Goal: Task Accomplishment & Management: Complete application form

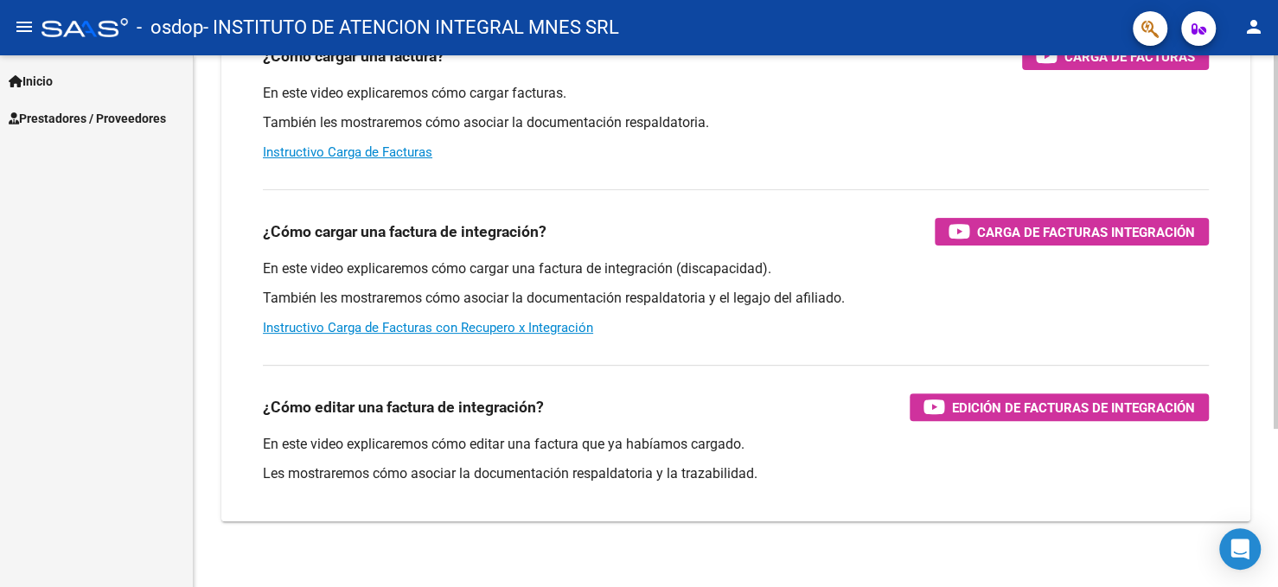
scroll to position [225, 0]
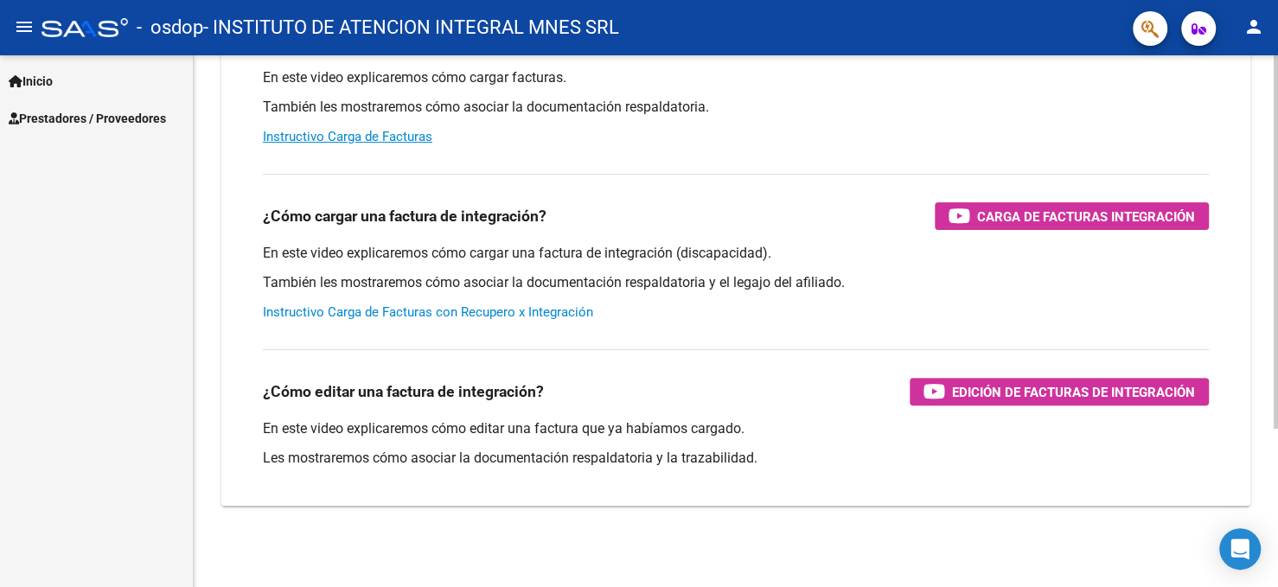
click at [437, 310] on link "Instructivo Carga de Facturas con Recupero x Integración" at bounding box center [428, 312] width 330 height 16
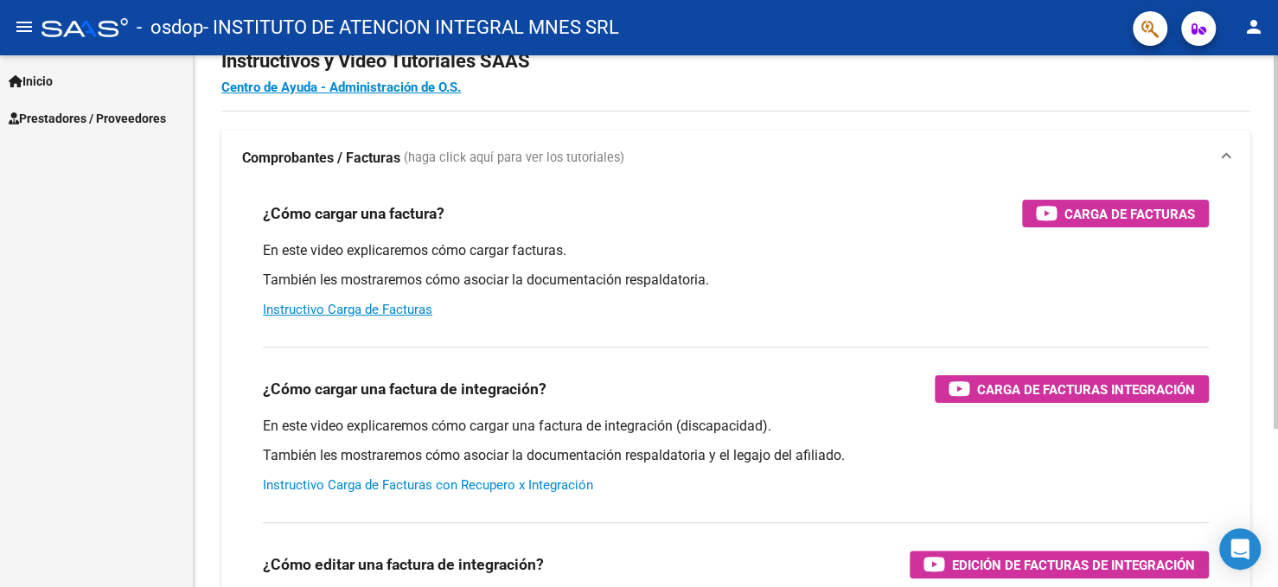
scroll to position [0, 0]
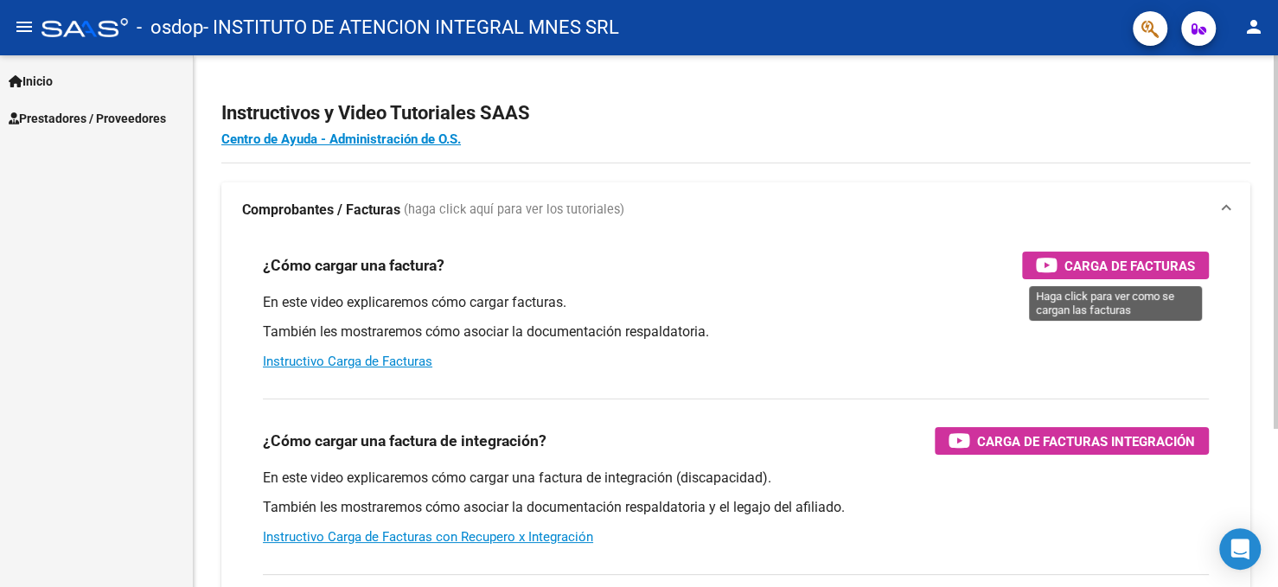
click at [1107, 264] on span "Carga de Facturas" at bounding box center [1129, 266] width 131 height 22
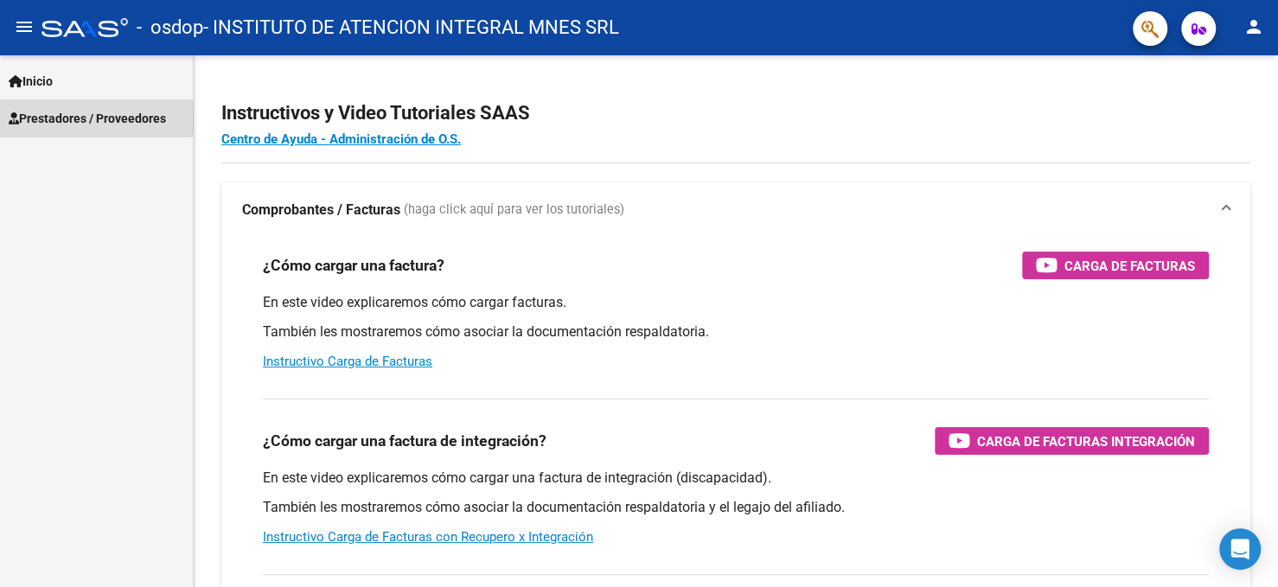
click at [83, 118] on span "Prestadores / Proveedores" at bounding box center [87, 118] width 157 height 19
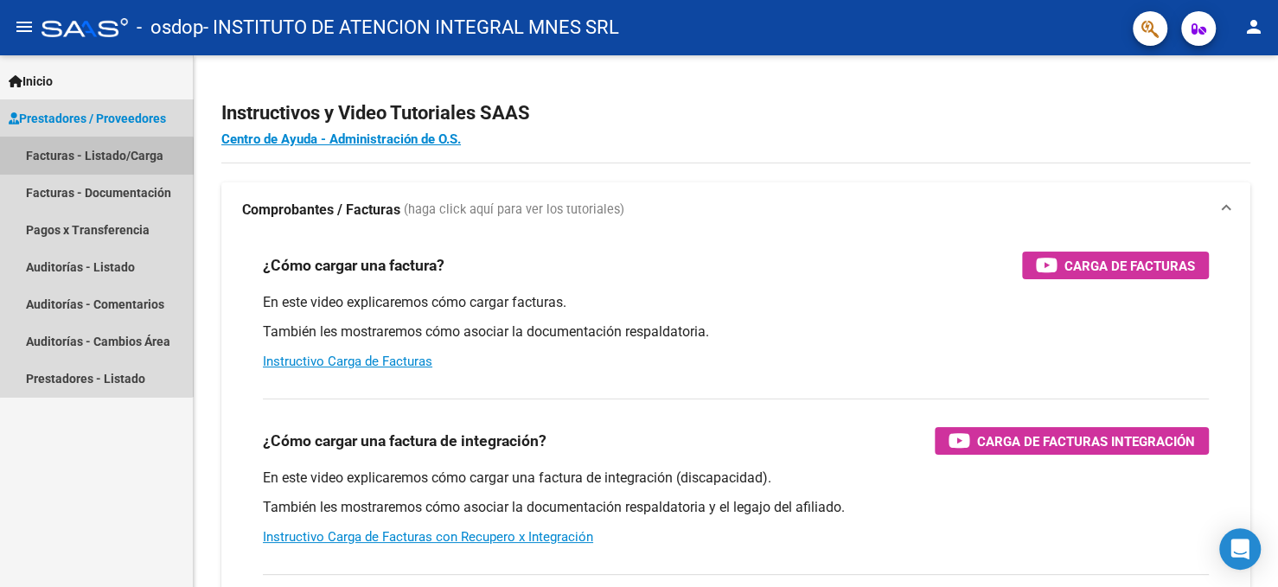
click at [96, 157] on link "Facturas - Listado/Carga" at bounding box center [96, 155] width 193 height 37
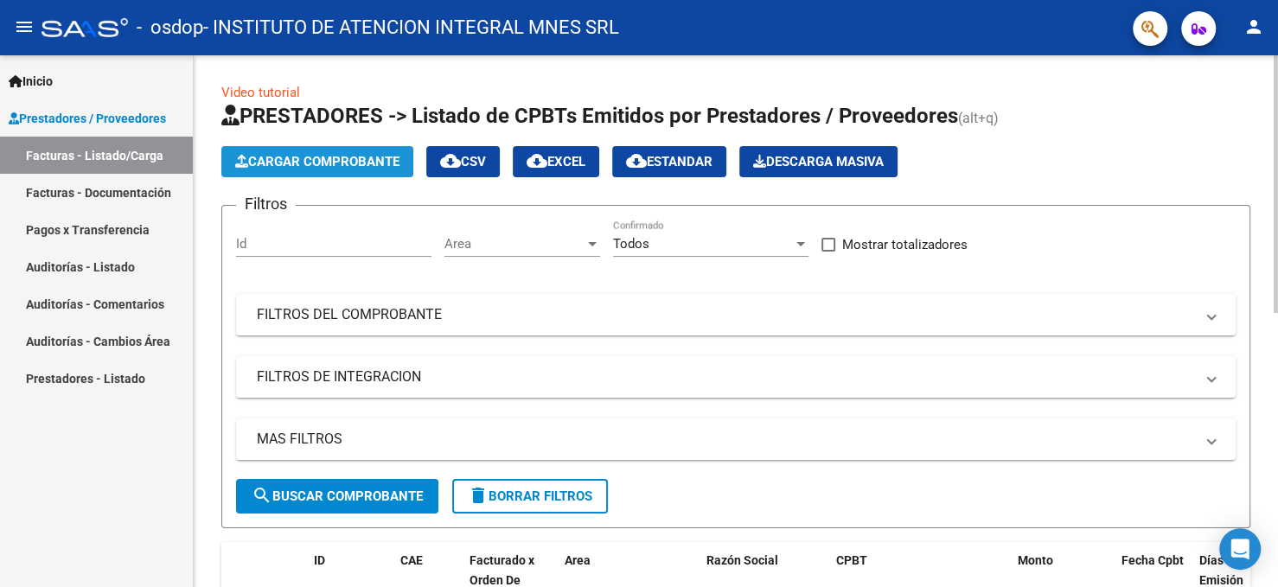
click at [312, 163] on span "Cargar Comprobante" at bounding box center [317, 162] width 164 height 16
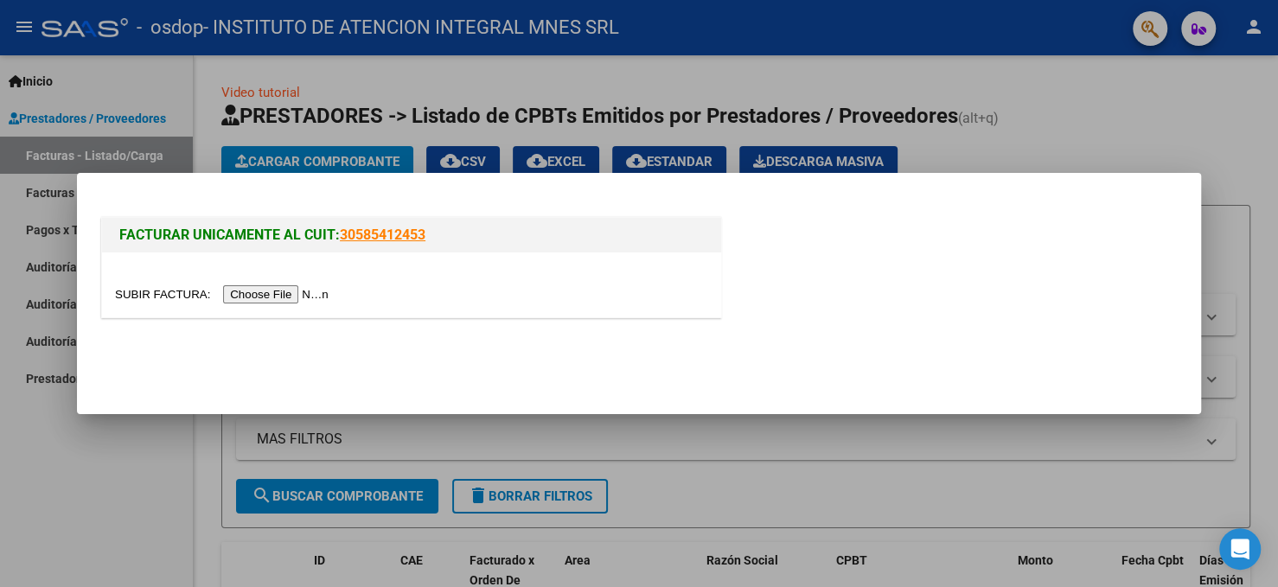
click at [304, 293] on input "file" at bounding box center [224, 294] width 219 height 18
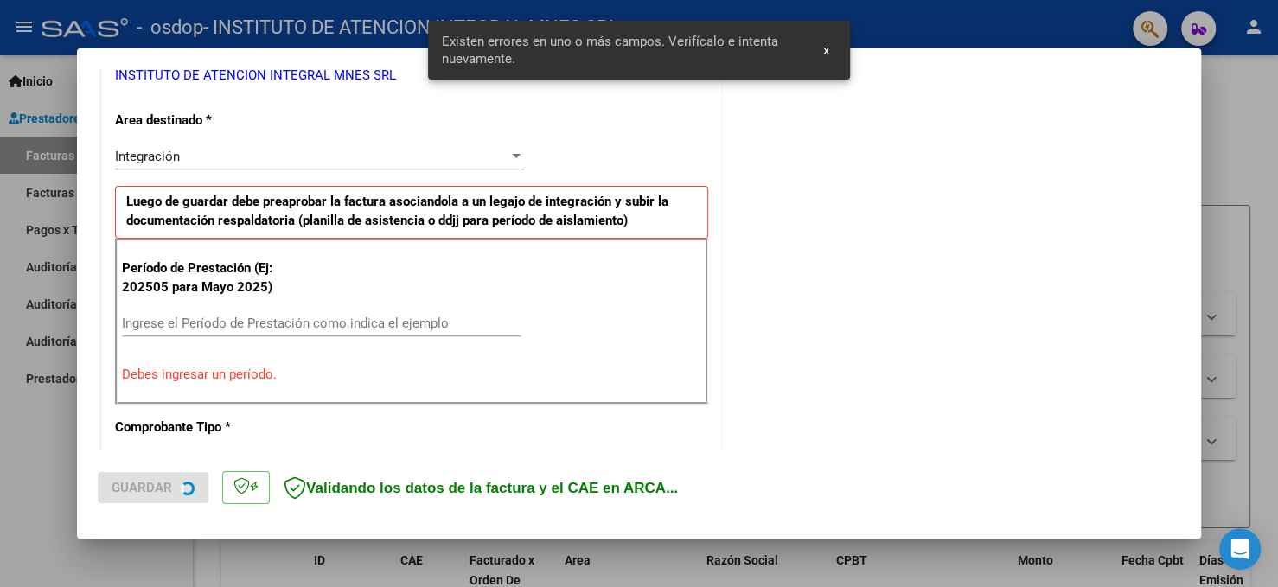
scroll to position [376, 0]
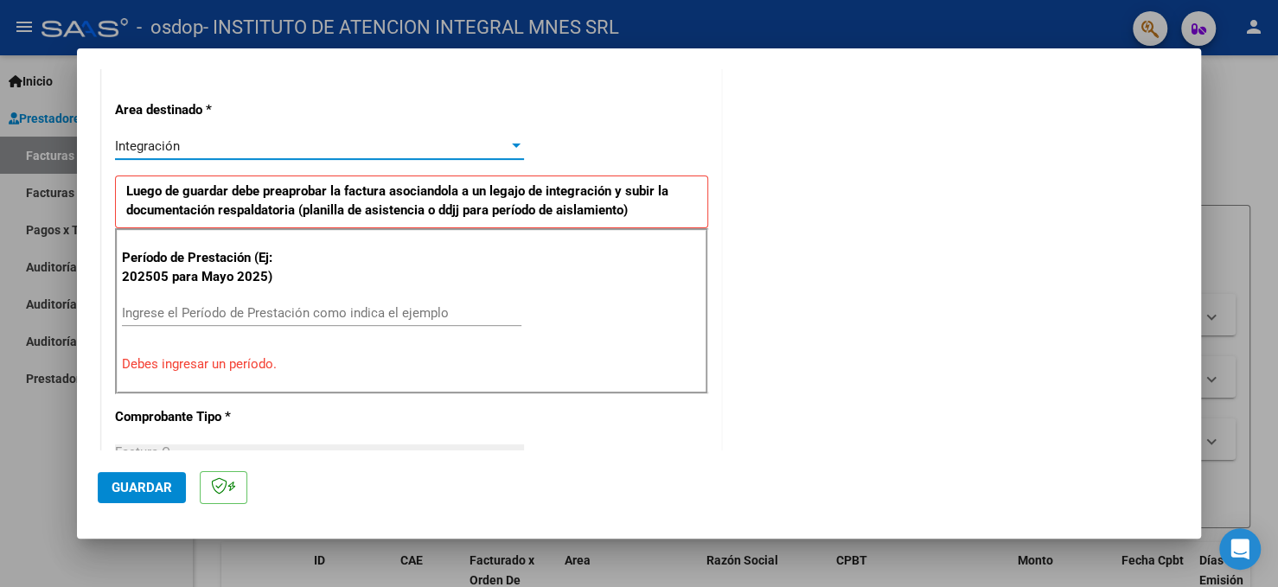
click at [269, 140] on div "Integración" at bounding box center [311, 146] width 393 height 16
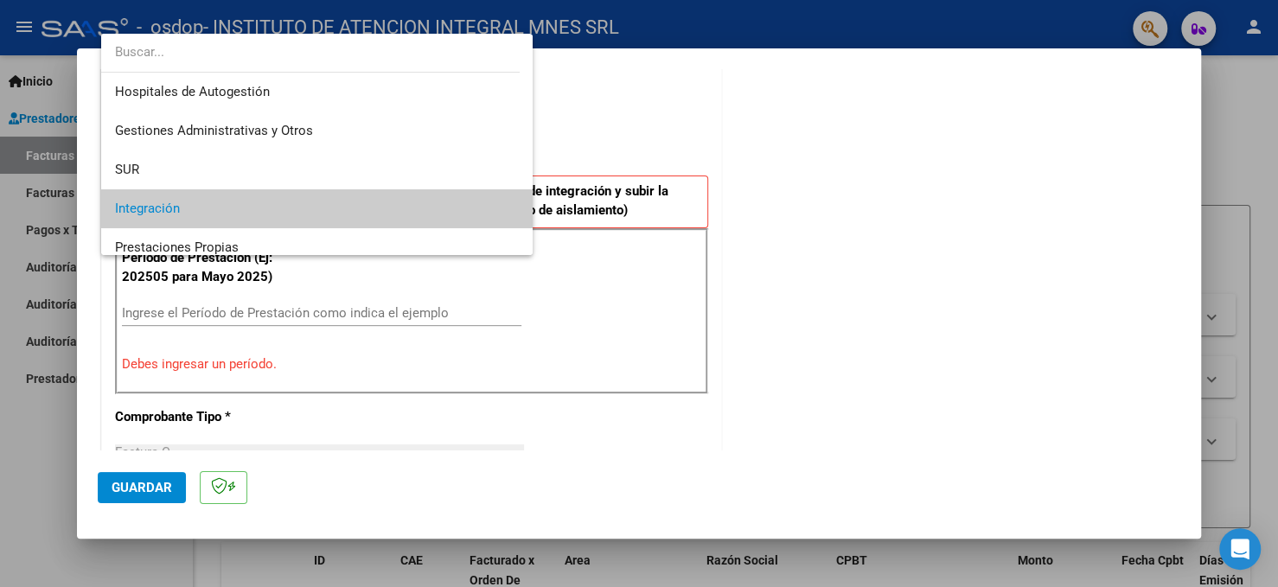
scroll to position [64, 0]
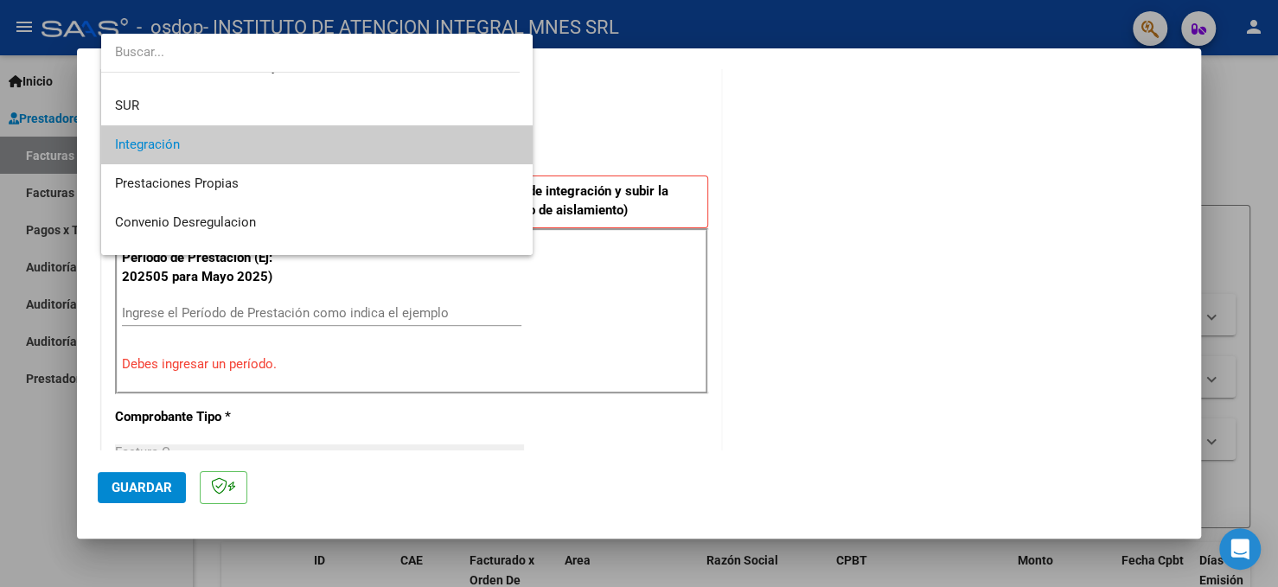
click at [215, 147] on span "Integración" at bounding box center [317, 144] width 405 height 39
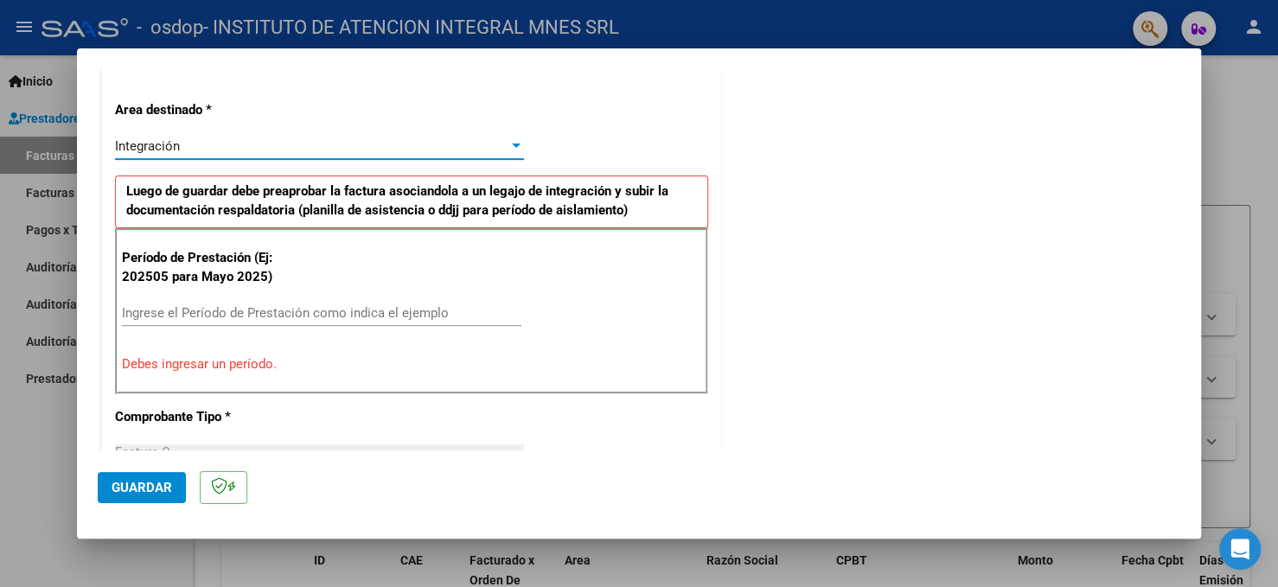
click at [161, 312] on input "Ingrese el Período de Prestación como indica el ejemplo" at bounding box center [321, 313] width 399 height 16
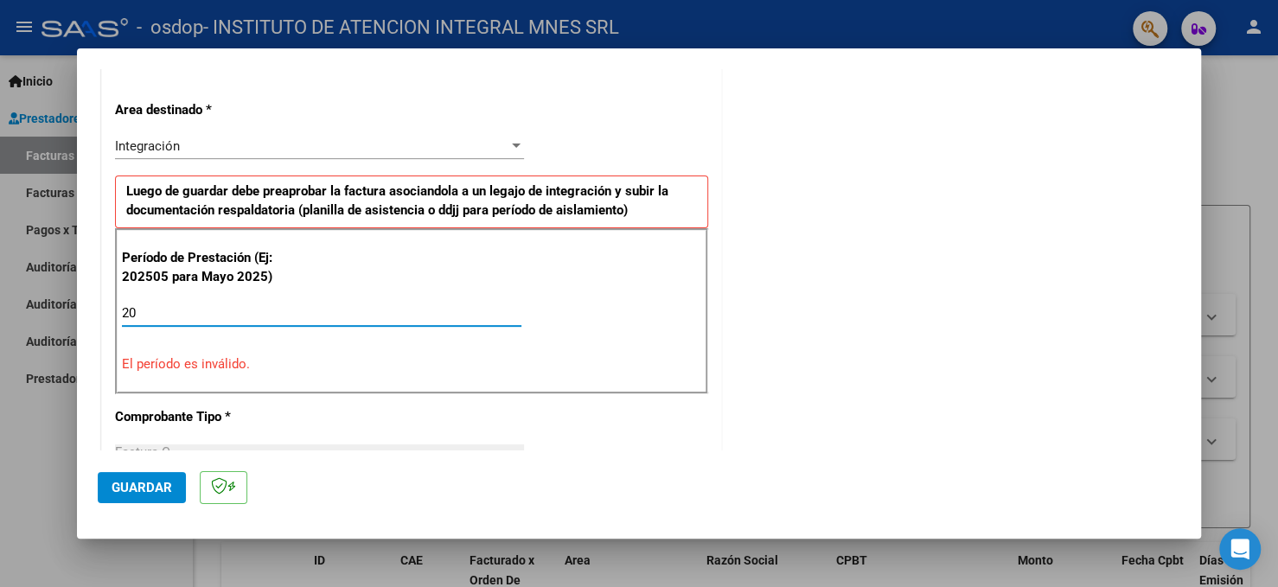
type input "2"
type input "082025"
drag, startPoint x: 135, startPoint y: 312, endPoint x: 219, endPoint y: 312, distance: 83.9
click at [135, 311] on input "082025" at bounding box center [321, 313] width 399 height 16
type input "082025"
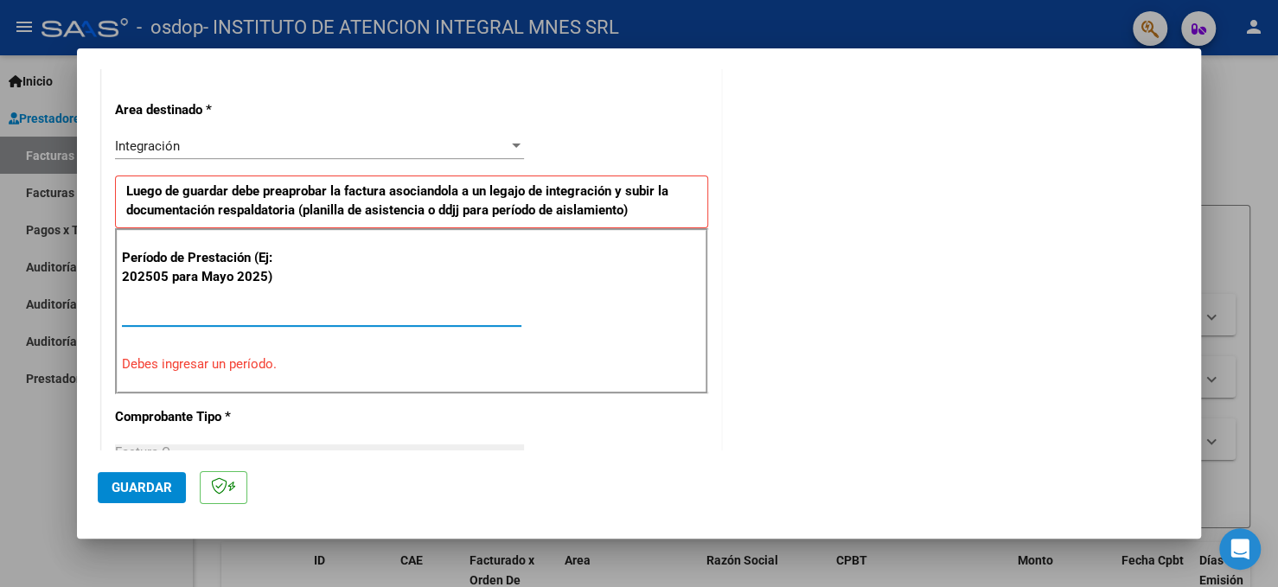
click at [167, 306] on input "Ingrese el Período de Prestación como indica el ejemplo" at bounding box center [321, 313] width 399 height 16
type input "0"
type input "08"
click at [140, 309] on input "Ingrese el Período de Prestación como indica el ejemplo" at bounding box center [321, 313] width 399 height 16
click at [164, 307] on input "082025" at bounding box center [321, 313] width 399 height 16
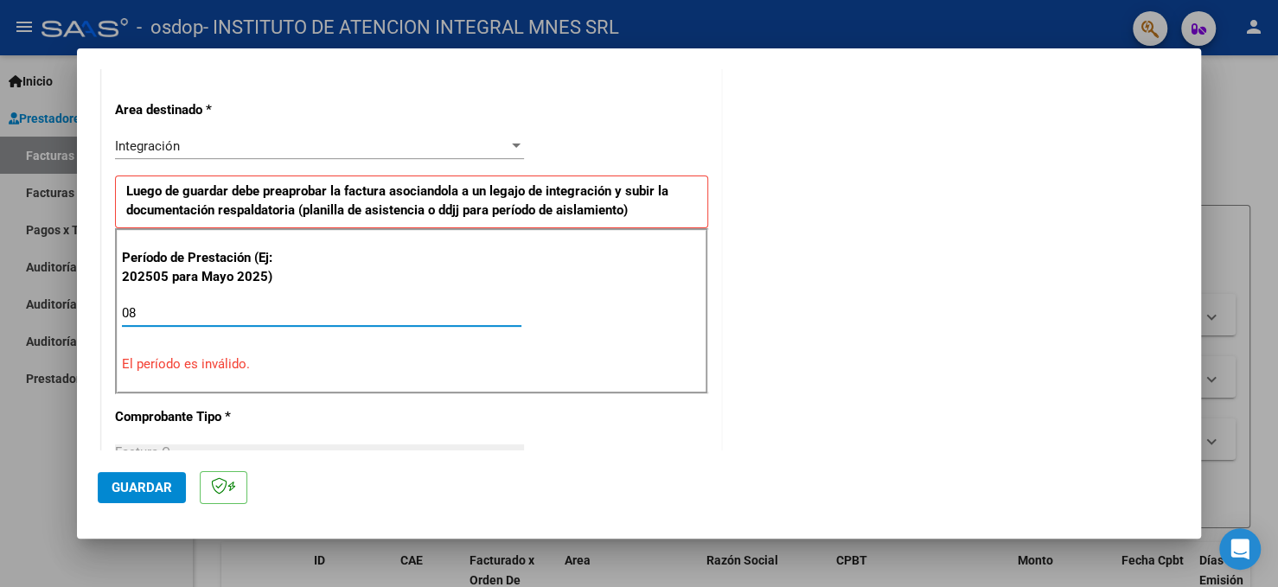
type input "0"
click at [156, 307] on input "2020508" at bounding box center [321, 313] width 399 height 16
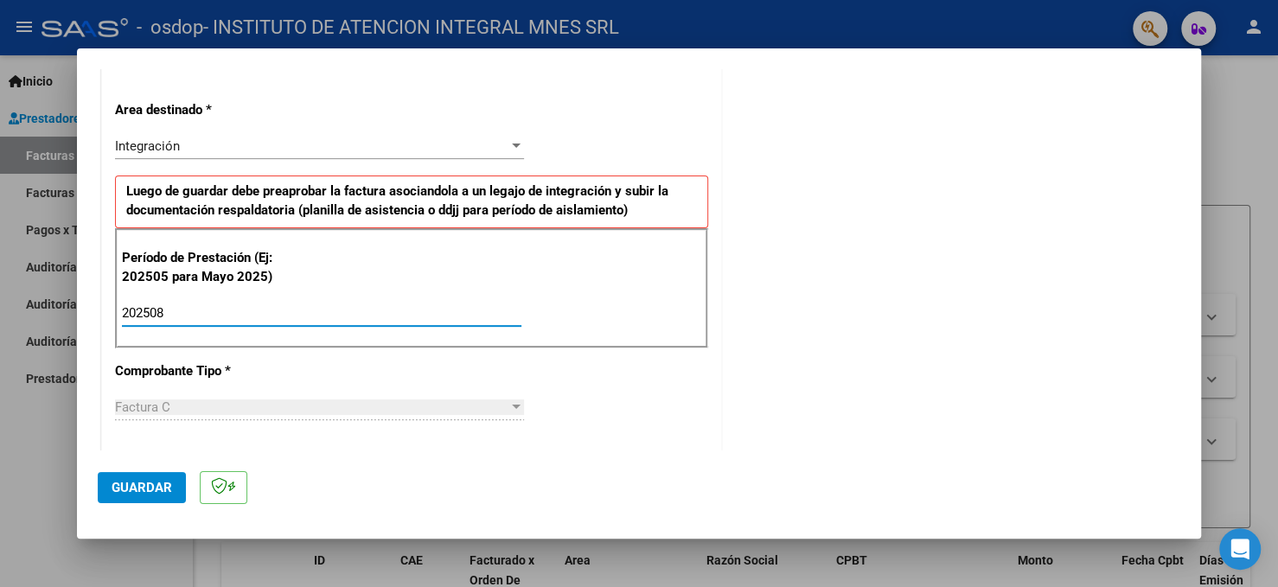
click at [192, 305] on input "202508" at bounding box center [321, 313] width 399 height 16
type input "202508"
click at [187, 404] on div "Factura C" at bounding box center [311, 407] width 393 height 16
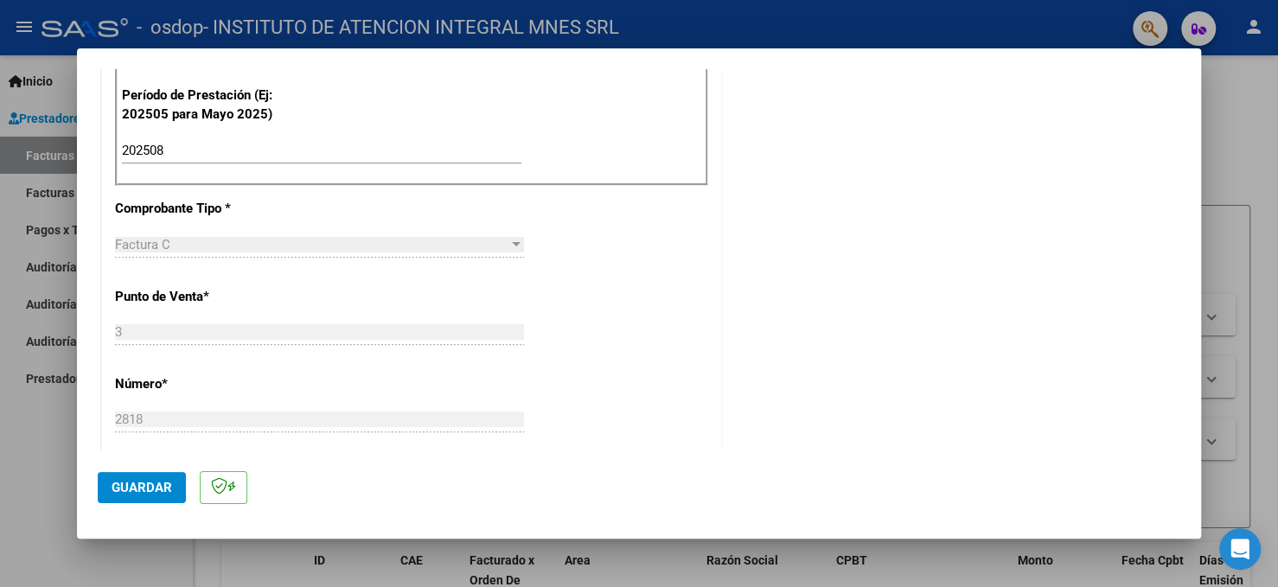
scroll to position [549, 0]
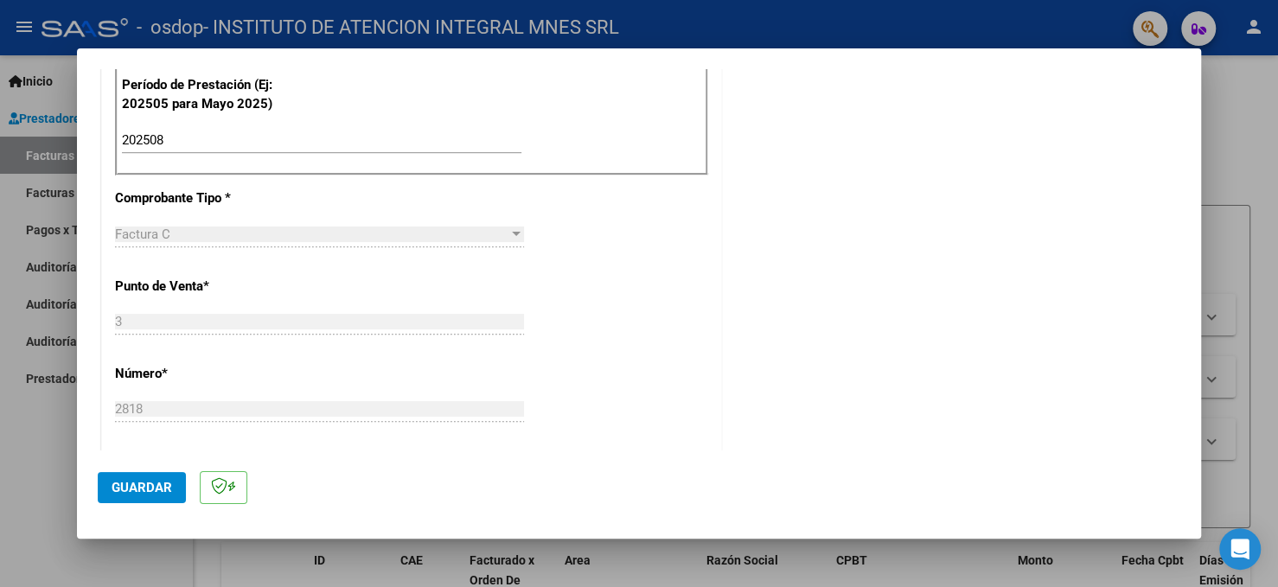
click at [513, 233] on div at bounding box center [516, 234] width 9 height 4
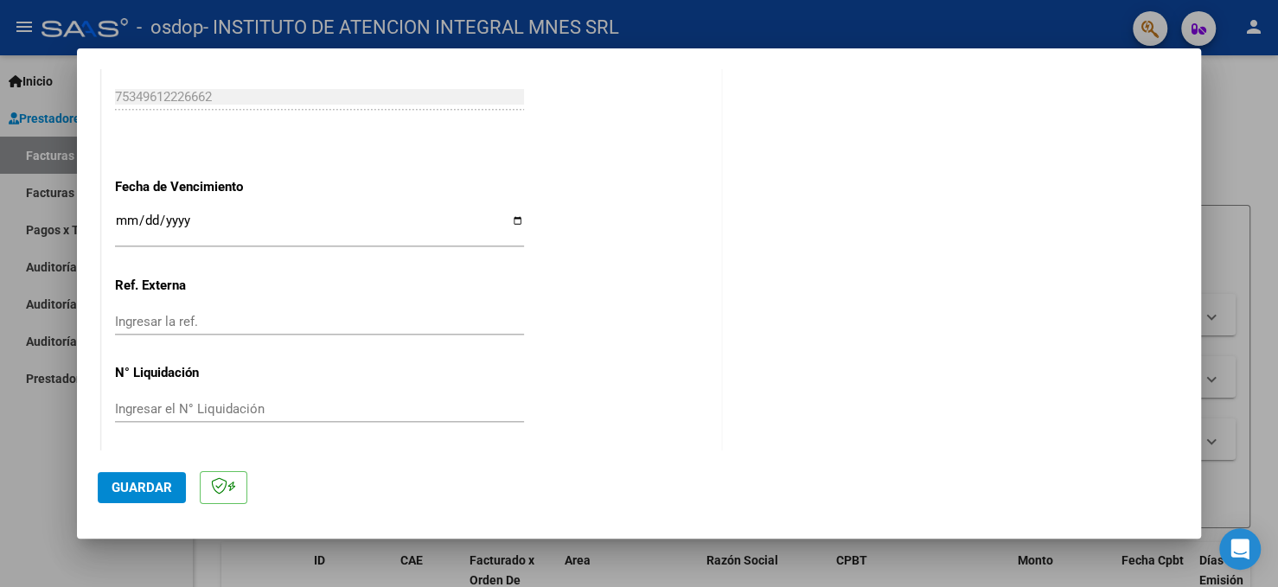
scroll to position [1136, 0]
click at [166, 220] on input "Ingresar la fecha" at bounding box center [319, 227] width 409 height 28
click at [245, 224] on input "Ingresar la fecha" at bounding box center [319, 227] width 409 height 28
click at [142, 488] on span "Guardar" at bounding box center [142, 488] width 61 height 16
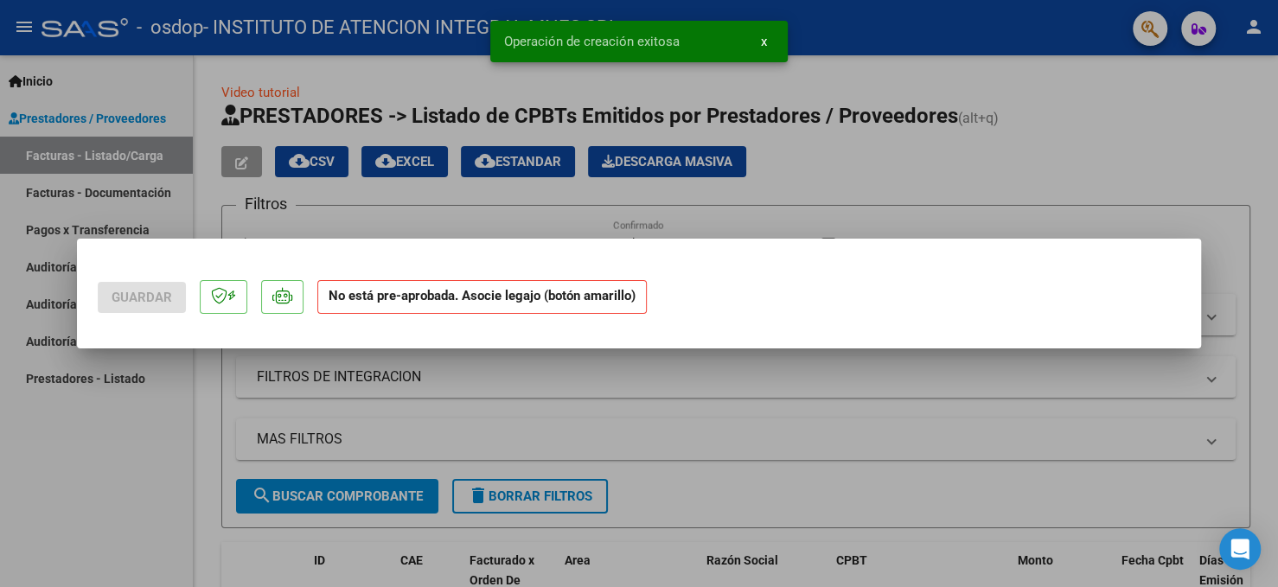
scroll to position [0, 0]
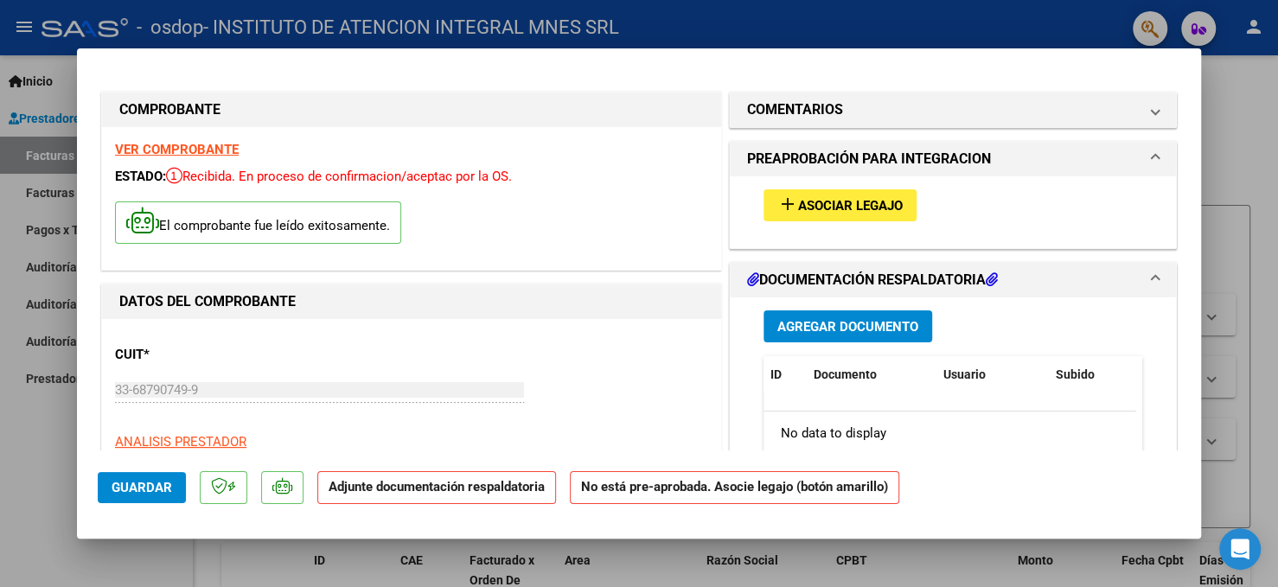
click at [851, 324] on span "Agregar Documento" at bounding box center [847, 327] width 141 height 16
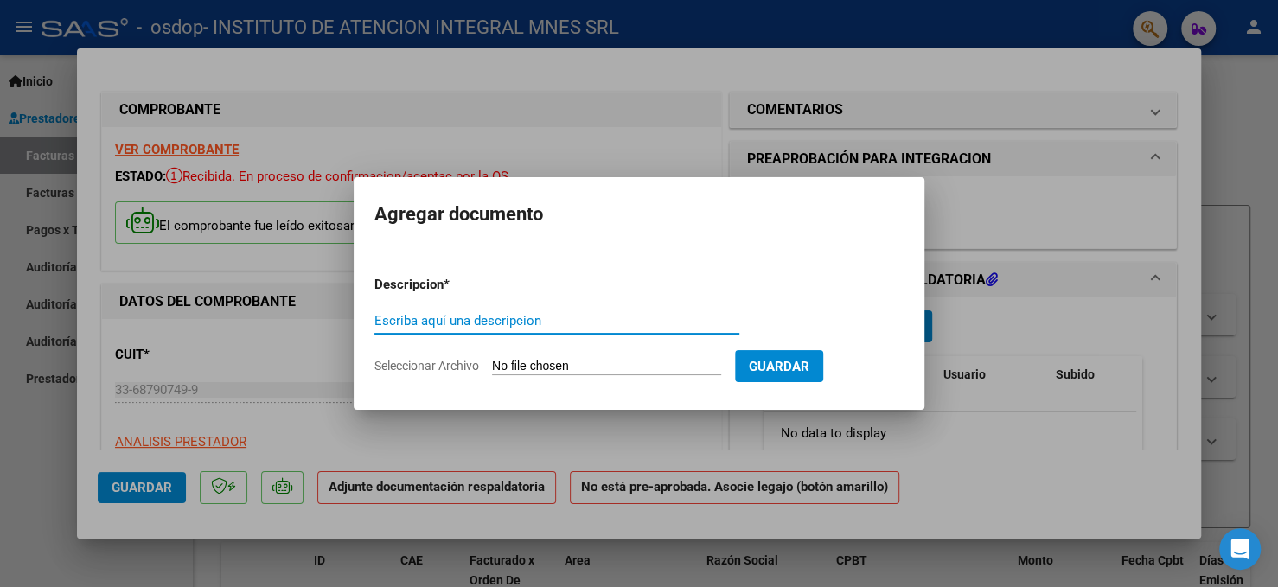
click at [409, 319] on input "Escriba aquí una descripcion" at bounding box center [556, 321] width 365 height 16
click at [380, 322] on input "planilla de asistencia [DATE]" at bounding box center [556, 321] width 365 height 16
type input "Planilla de asistencia agosto 2025"
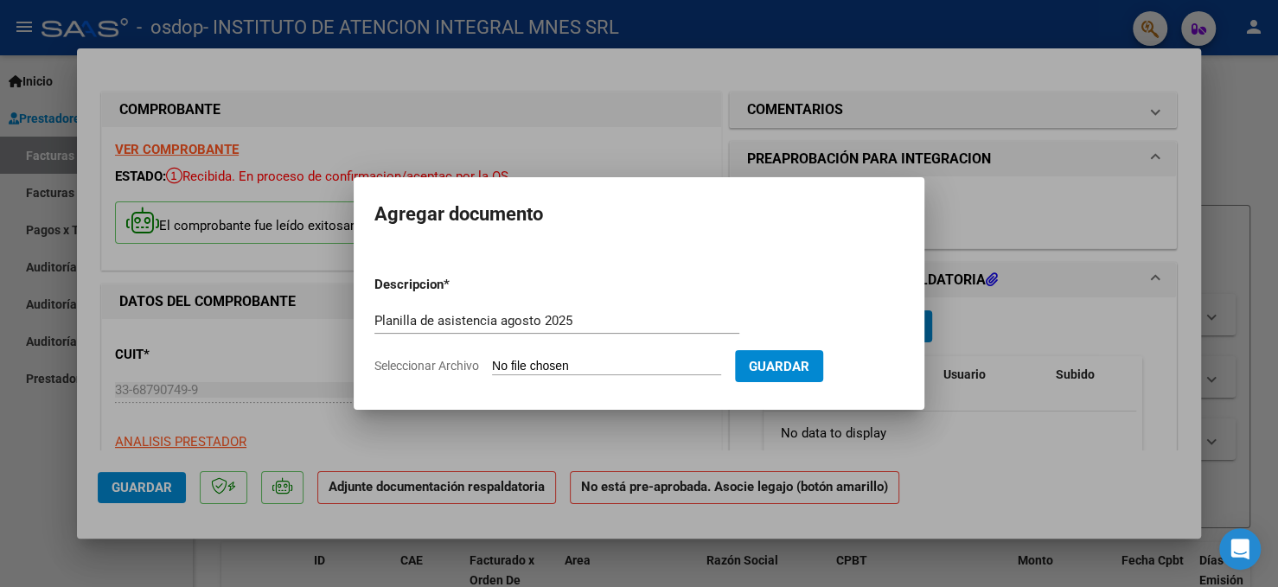
click at [451, 367] on span "Seleccionar Archivo" at bounding box center [426, 366] width 105 height 14
click at [492, 367] on input "Seleccionar Archivo" at bounding box center [606, 367] width 229 height 16
type input "C:\fakepath\[PERSON_NAME] PLANILLA CET [DATE].pdf"
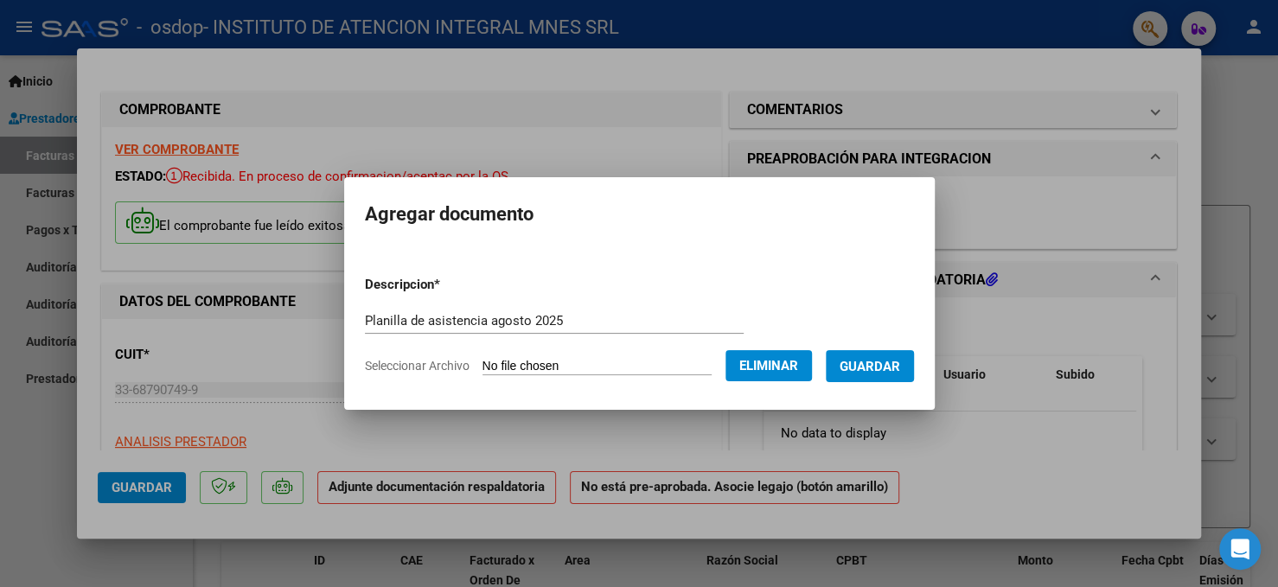
click at [472, 320] on input "Planilla de asistencia agosto 2025" at bounding box center [554, 321] width 379 height 16
type input "Planilla de asistencia Adrada [PERSON_NAME][DATE]"
click at [888, 361] on span "Guardar" at bounding box center [869, 367] width 61 height 16
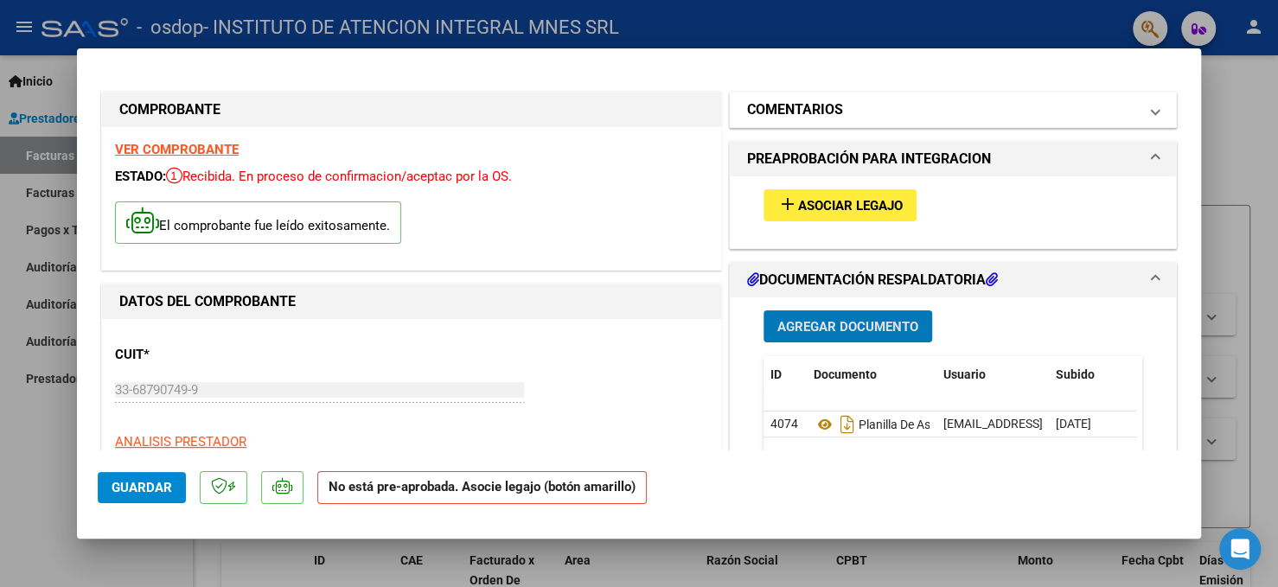
click at [891, 117] on mat-panel-title "COMENTARIOS" at bounding box center [942, 109] width 391 height 21
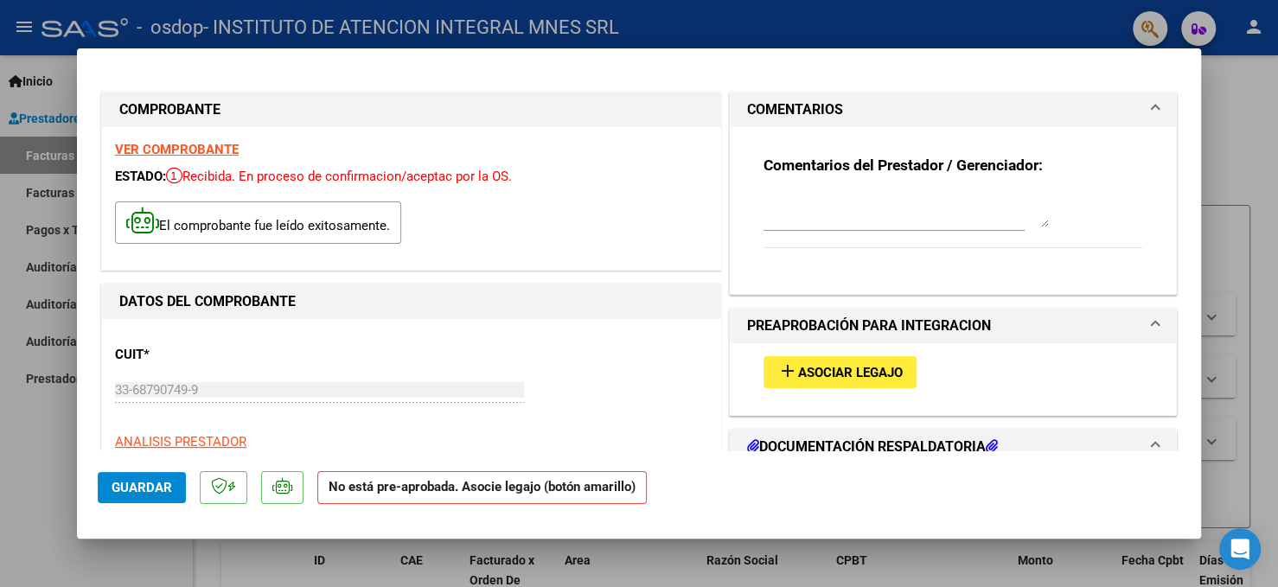
click at [625, 165] on div "VER COMPROBANTE ESTADO: Recibida. En proceso de confirmacion/aceptac por la OS.…" at bounding box center [411, 198] width 619 height 143
click at [1152, 105] on span at bounding box center [1155, 109] width 7 height 21
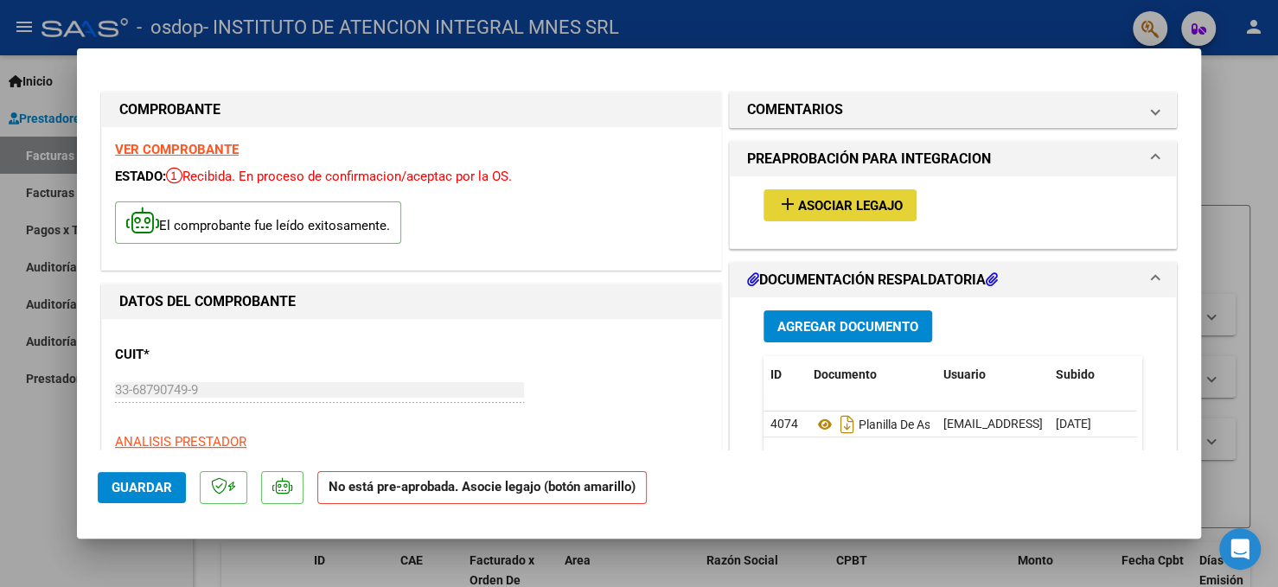
click at [856, 206] on span "Asociar Legajo" at bounding box center [850, 206] width 105 height 16
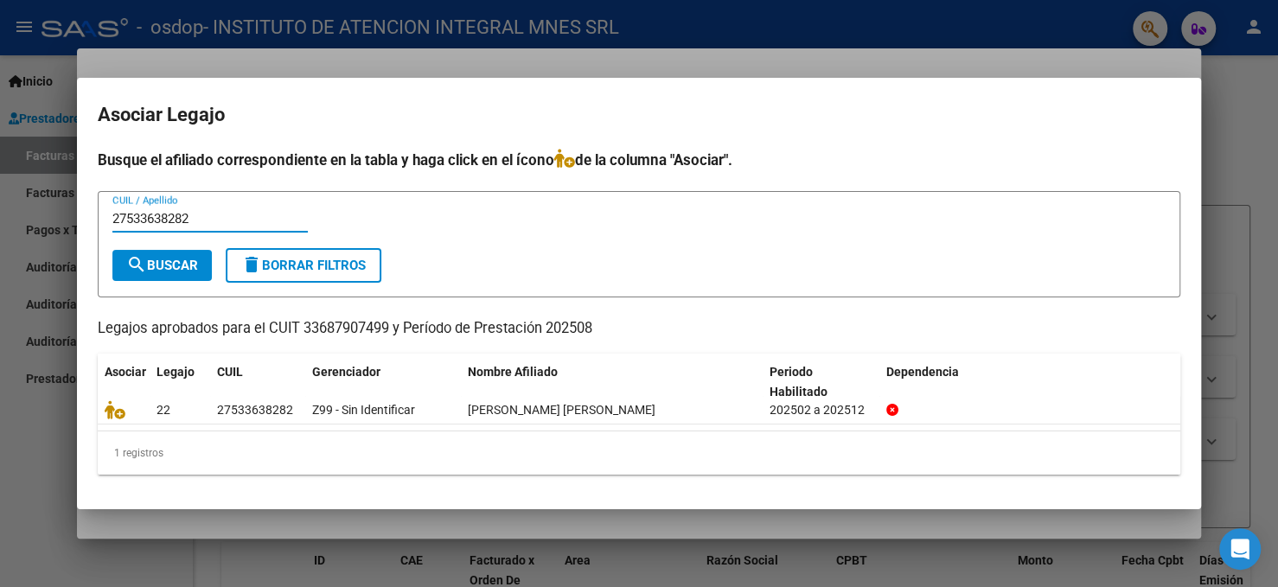
type input "27533638282"
click at [190, 265] on span "search Buscar" at bounding box center [162, 266] width 72 height 16
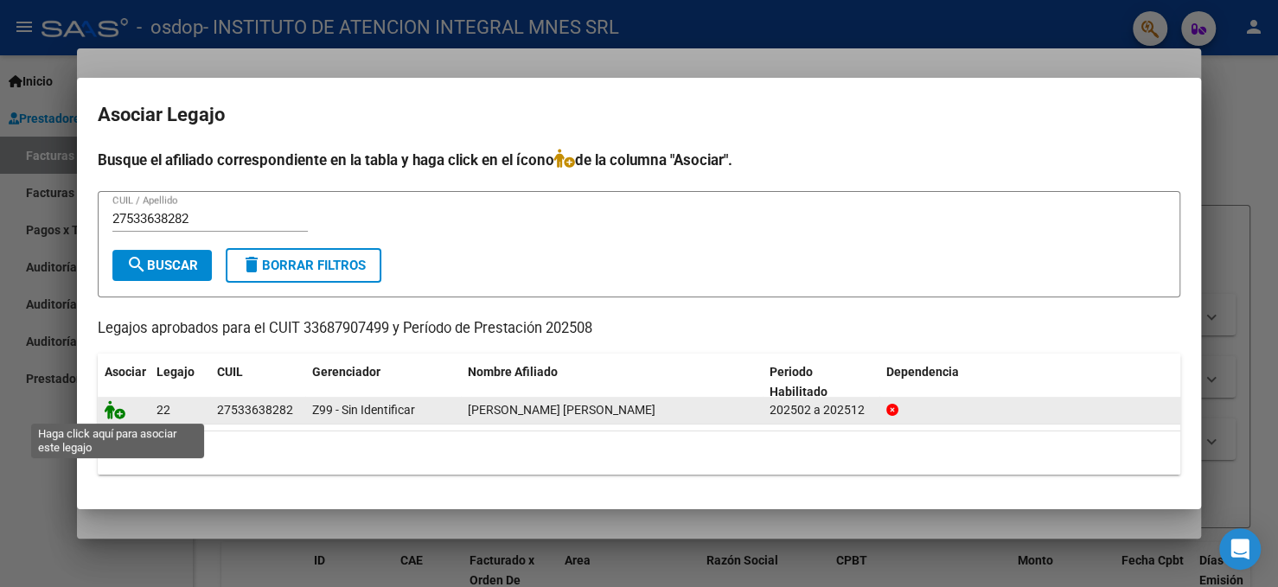
click at [110, 406] on icon at bounding box center [115, 409] width 21 height 19
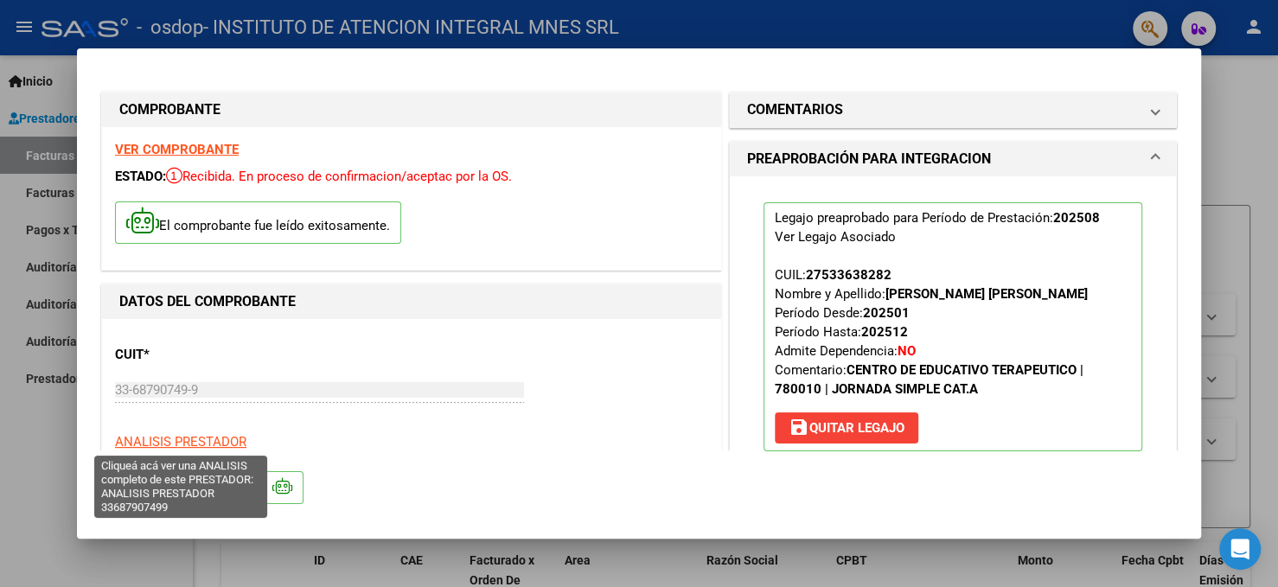
click at [175, 439] on span "ANALISIS PRESTADOR" at bounding box center [180, 442] width 131 height 16
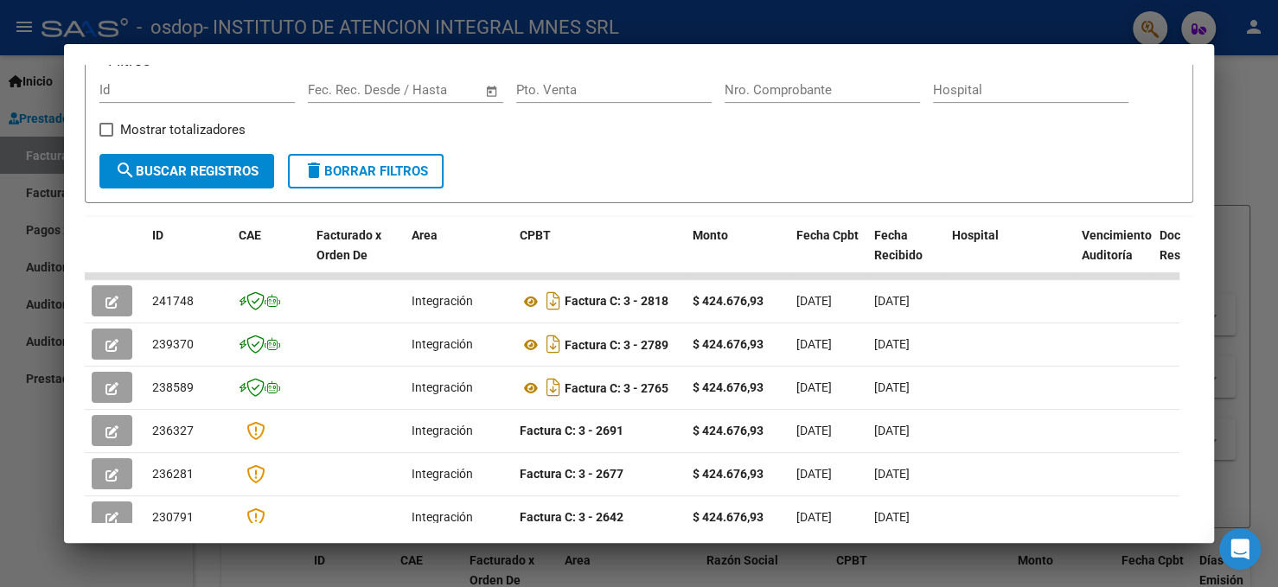
scroll to position [511, 0]
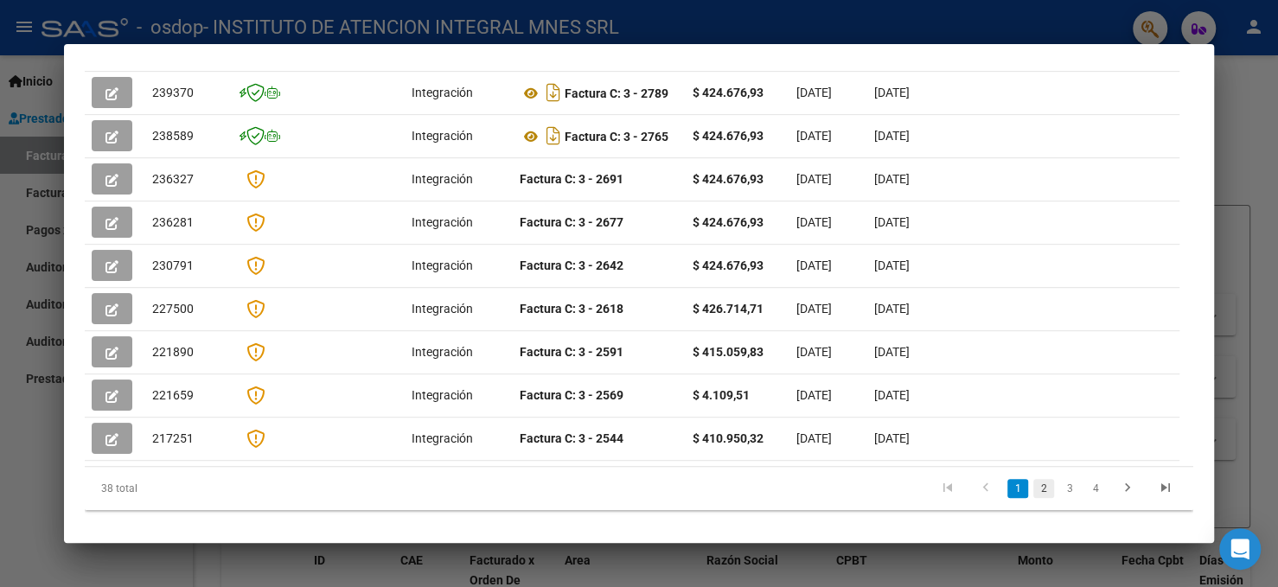
click at [1033, 479] on link "2" at bounding box center [1043, 488] width 21 height 19
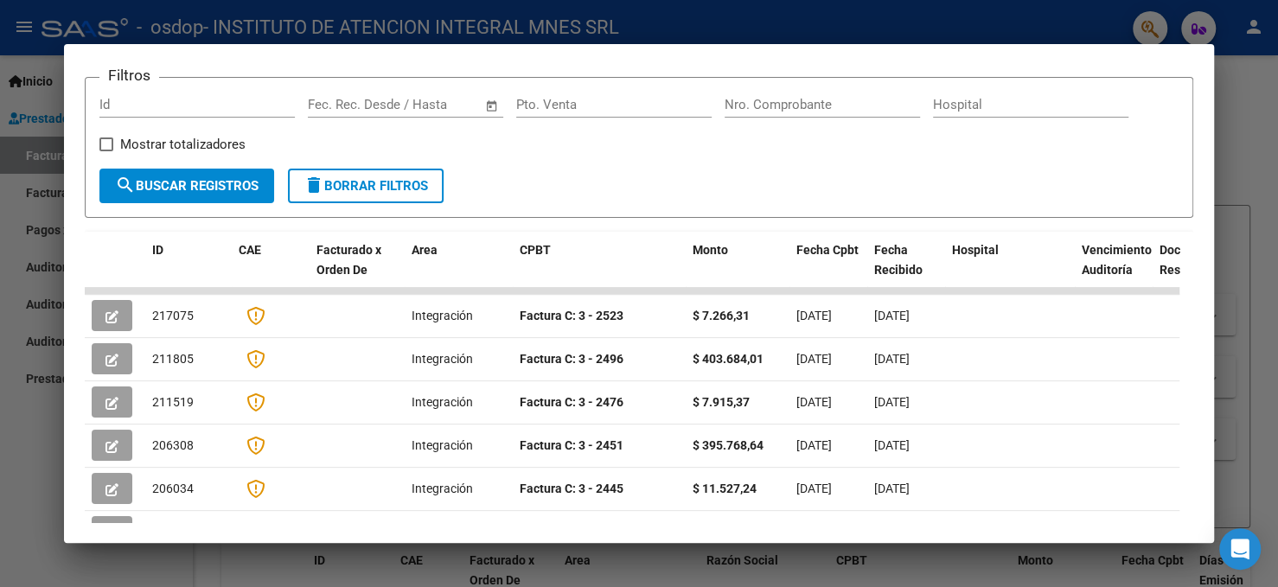
scroll to position [346, 0]
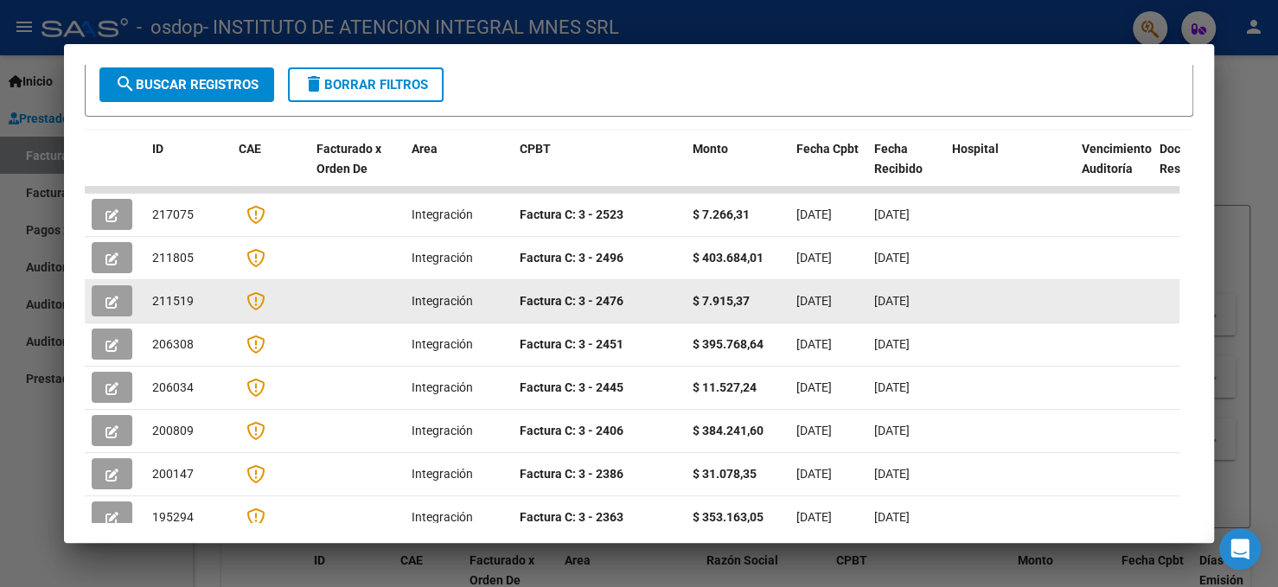
click at [832, 294] on span "[DATE]" at bounding box center [813, 301] width 35 height 14
click at [198, 291] on div "211519" at bounding box center [188, 301] width 73 height 20
click at [117, 296] on icon "button" at bounding box center [111, 302] width 13 height 13
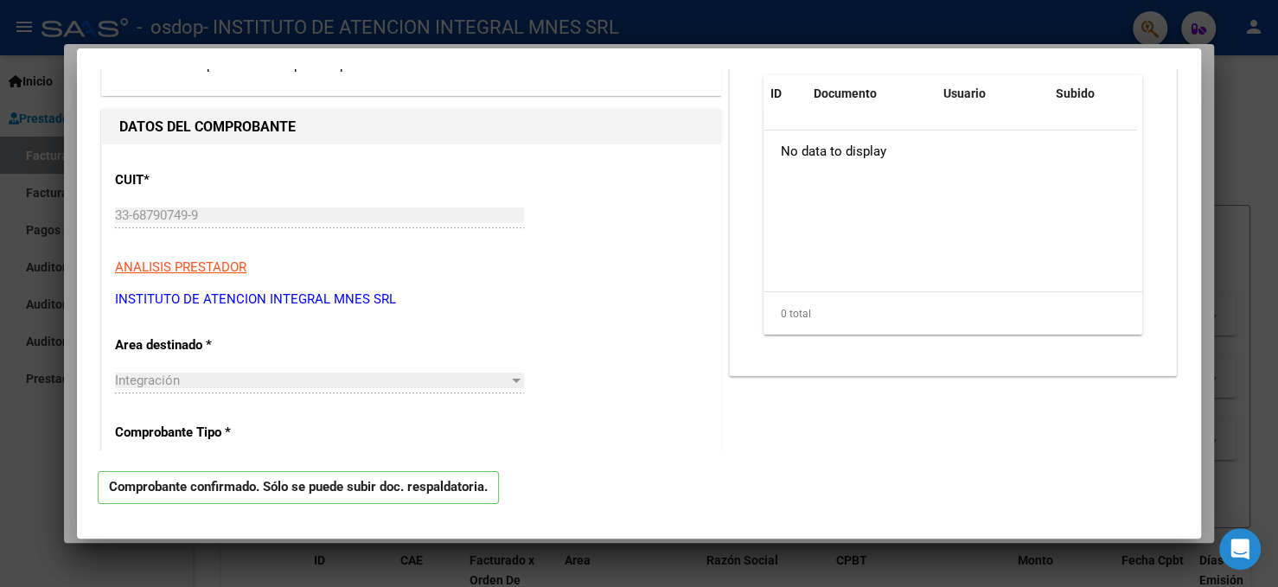
scroll to position [432, 0]
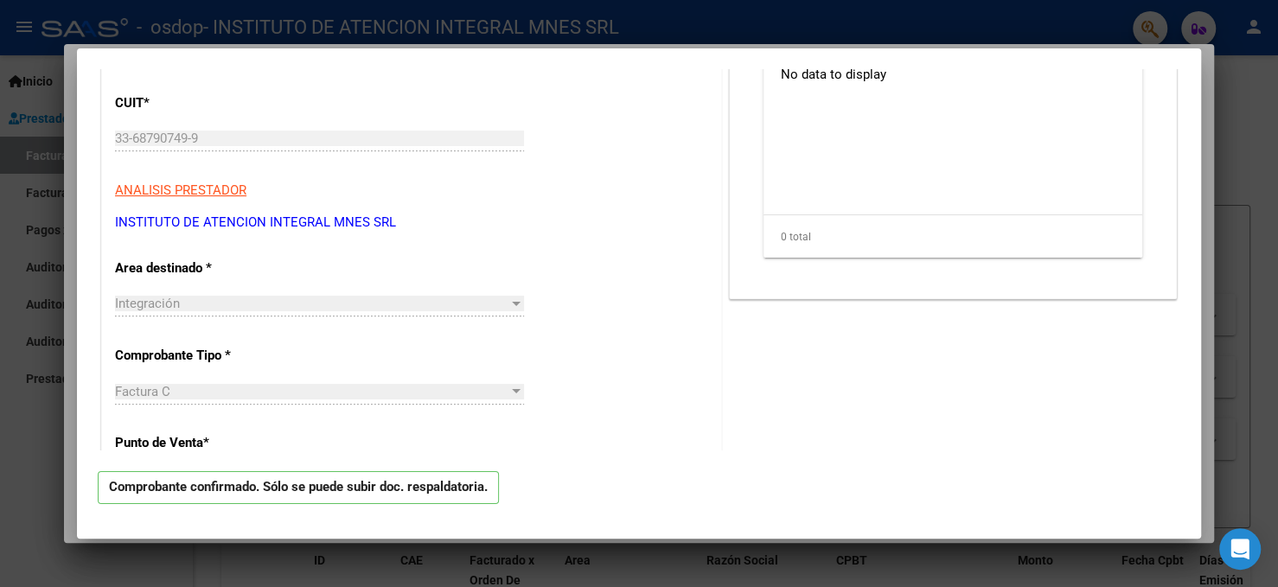
click at [34, 48] on div at bounding box center [639, 293] width 1278 height 587
type input "$ 0,00"
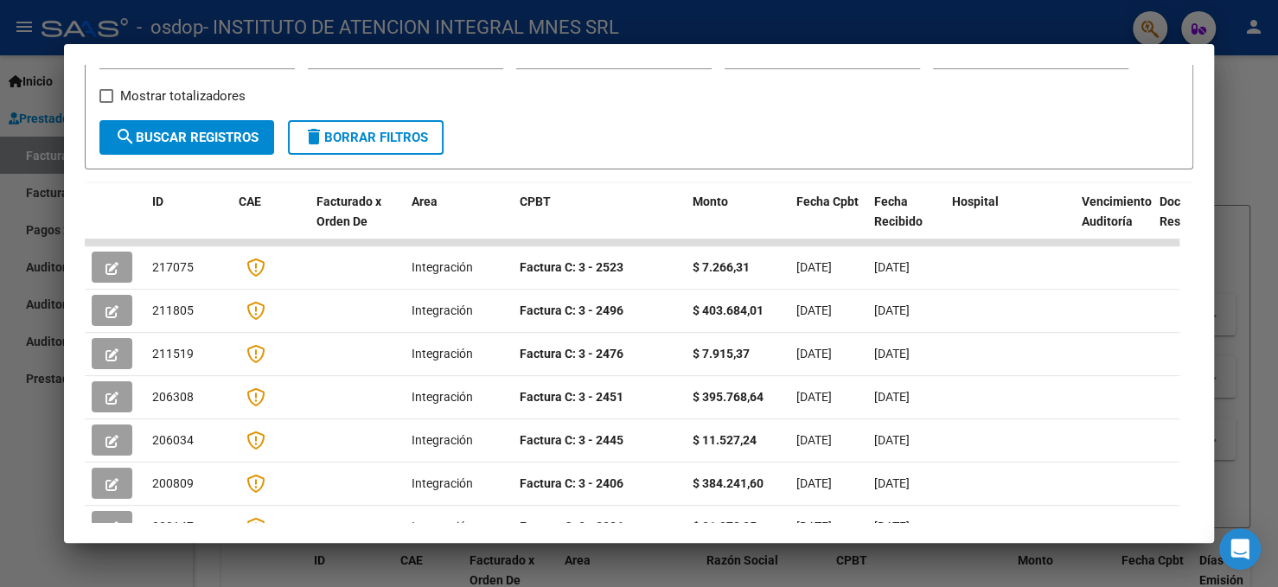
scroll to position [498, 0]
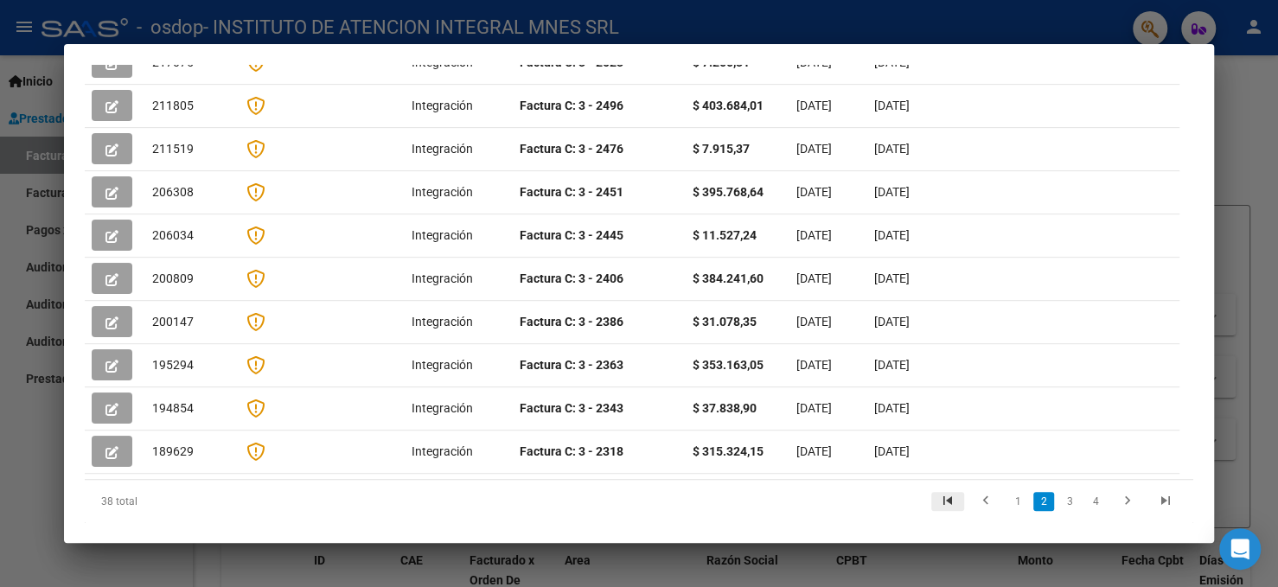
click at [942, 493] on icon "go to first page" at bounding box center [947, 503] width 22 height 21
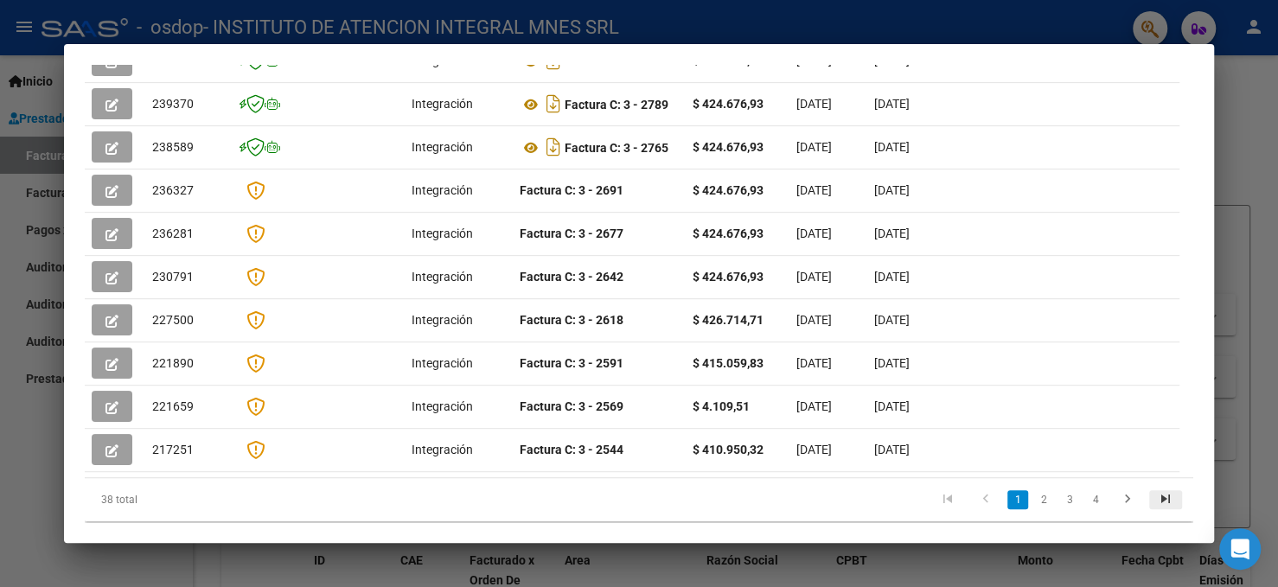
click at [1154, 491] on icon "go to last page" at bounding box center [1165, 501] width 22 height 21
click at [1151, 480] on div "38 total 1 2 3 4" at bounding box center [639, 499] width 1108 height 43
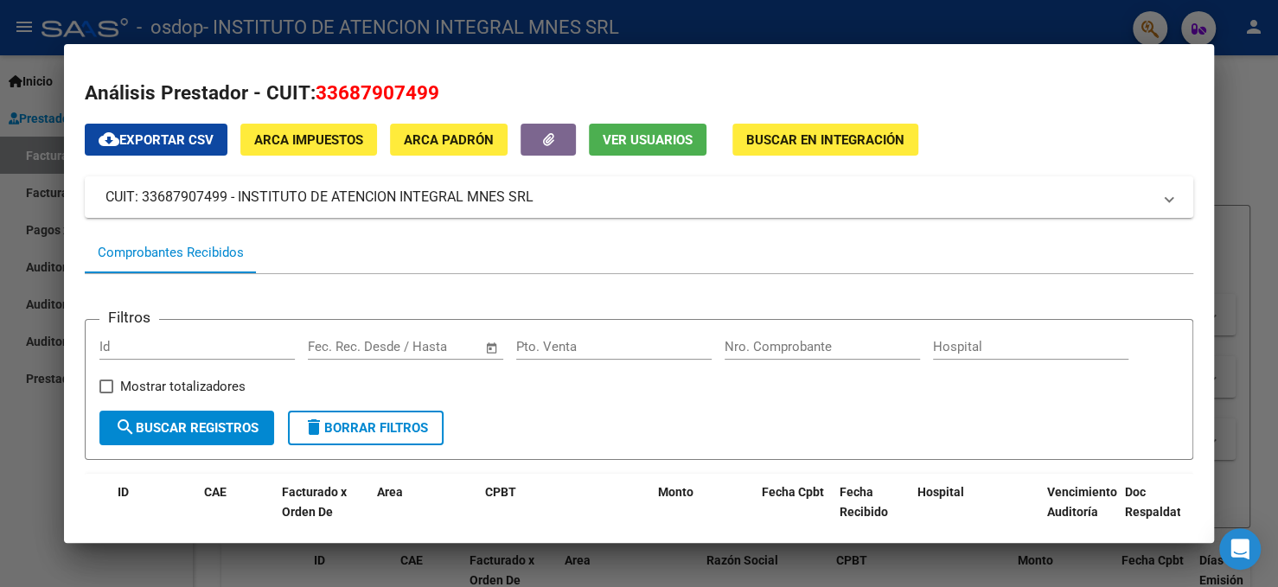
scroll to position [0, 0]
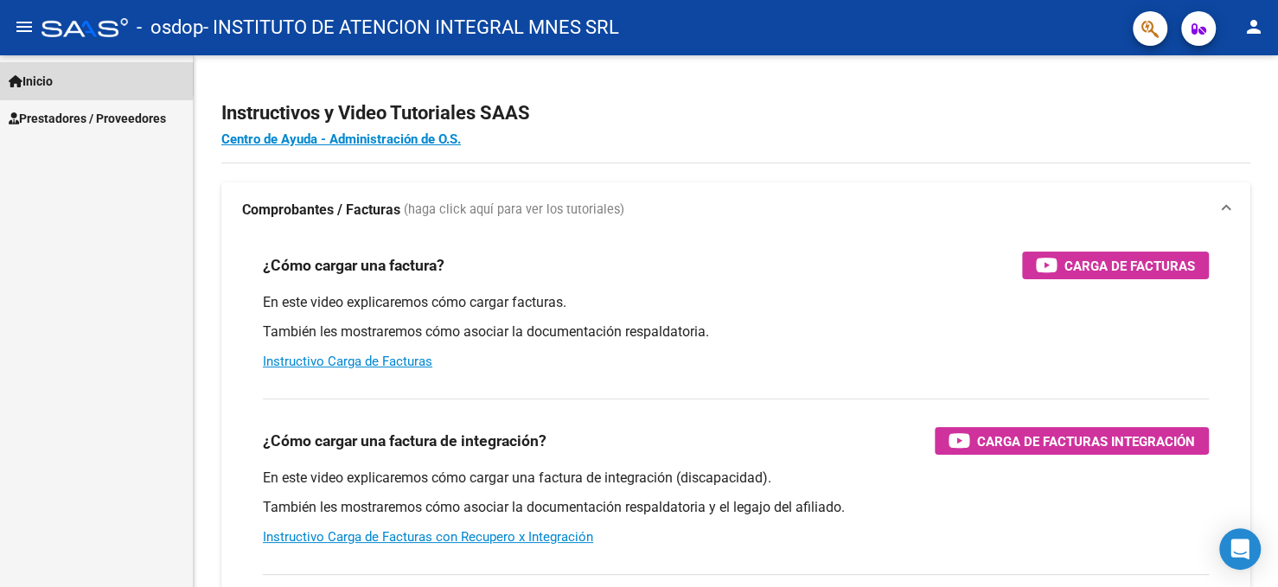
click at [43, 78] on span "Inicio" at bounding box center [31, 81] width 44 height 19
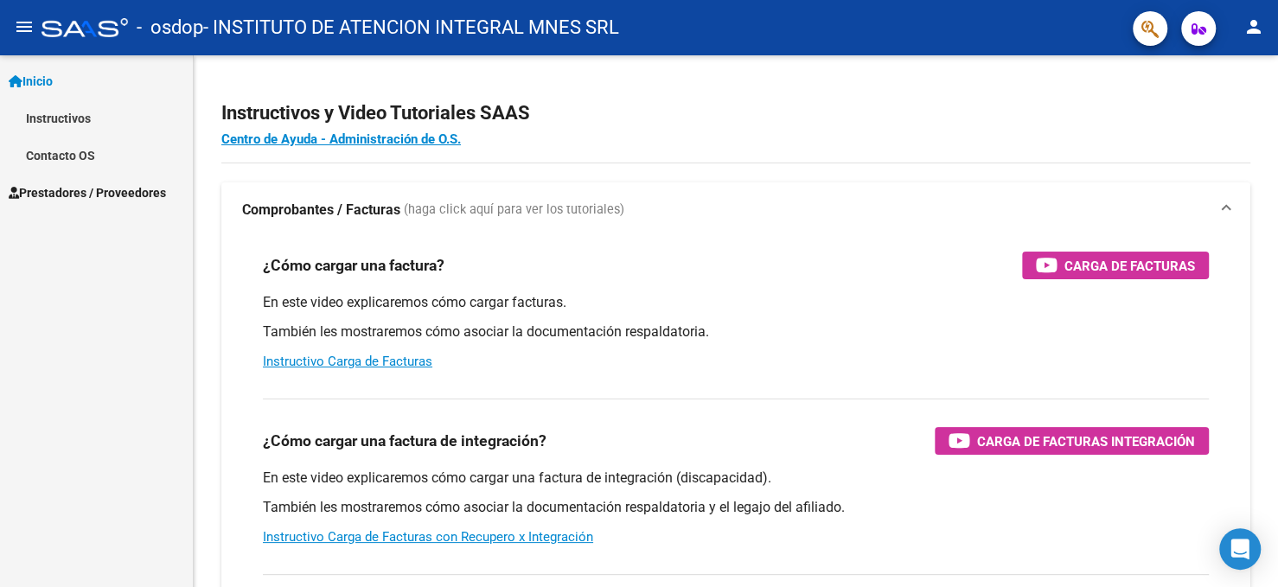
click at [96, 195] on span "Prestadores / Proveedores" at bounding box center [87, 192] width 157 height 19
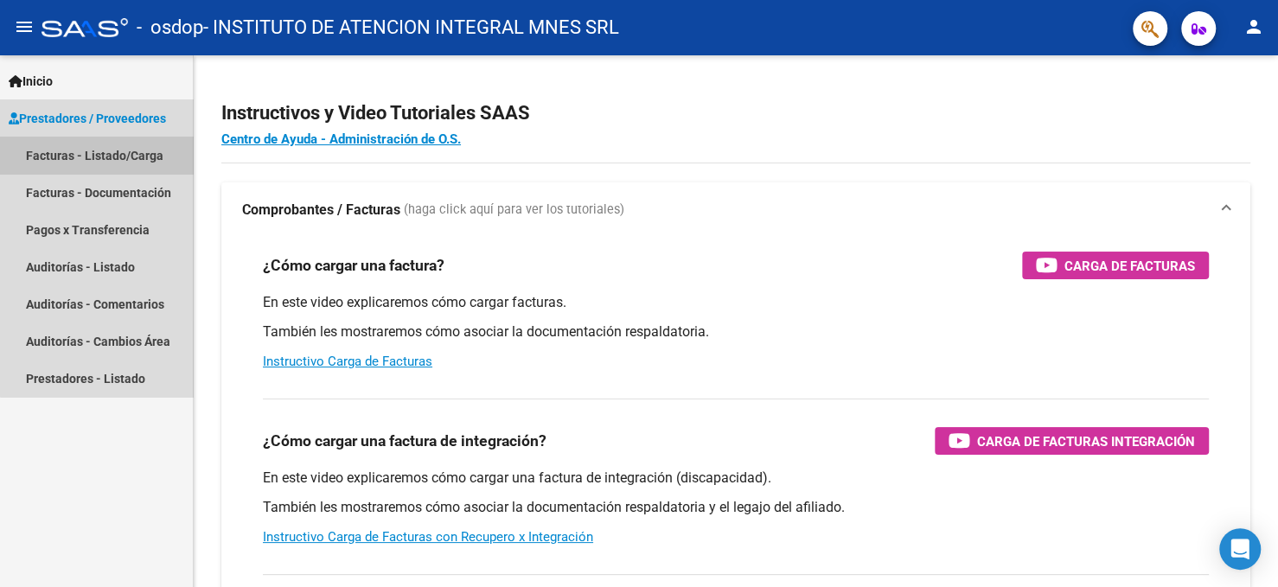
click at [128, 155] on link "Facturas - Listado/Carga" at bounding box center [96, 155] width 193 height 37
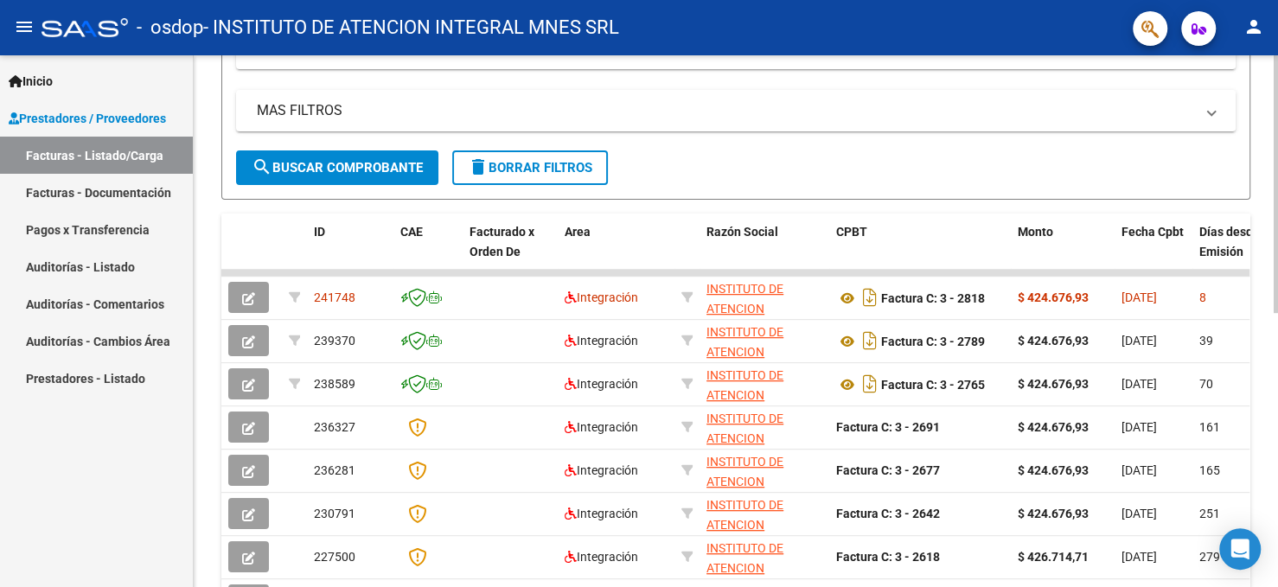
scroll to position [346, 0]
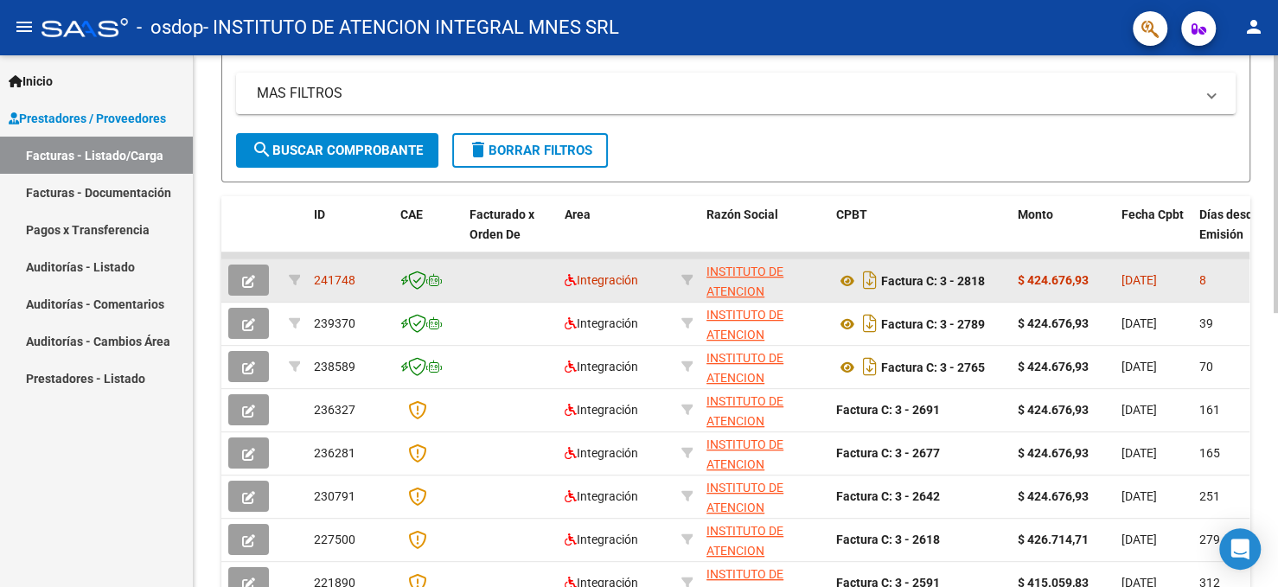
click at [1124, 283] on span "[DATE]" at bounding box center [1138, 280] width 35 height 14
click at [249, 275] on icon "button" at bounding box center [248, 281] width 13 height 13
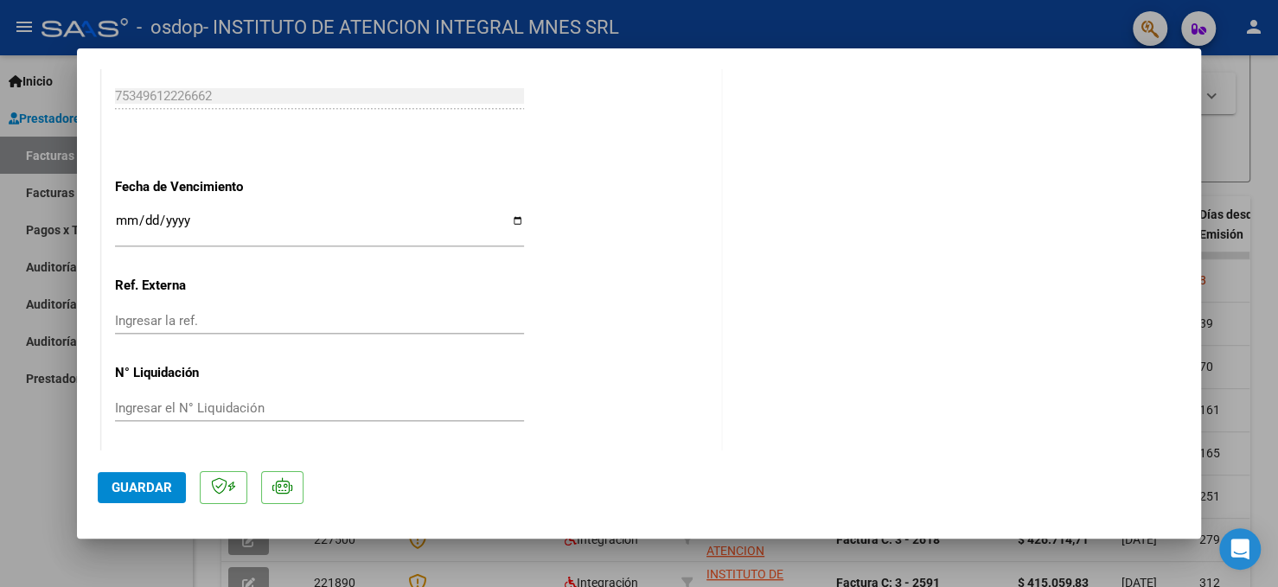
scroll to position [1100, 0]
click at [134, 492] on span "Guardar" at bounding box center [142, 488] width 61 height 16
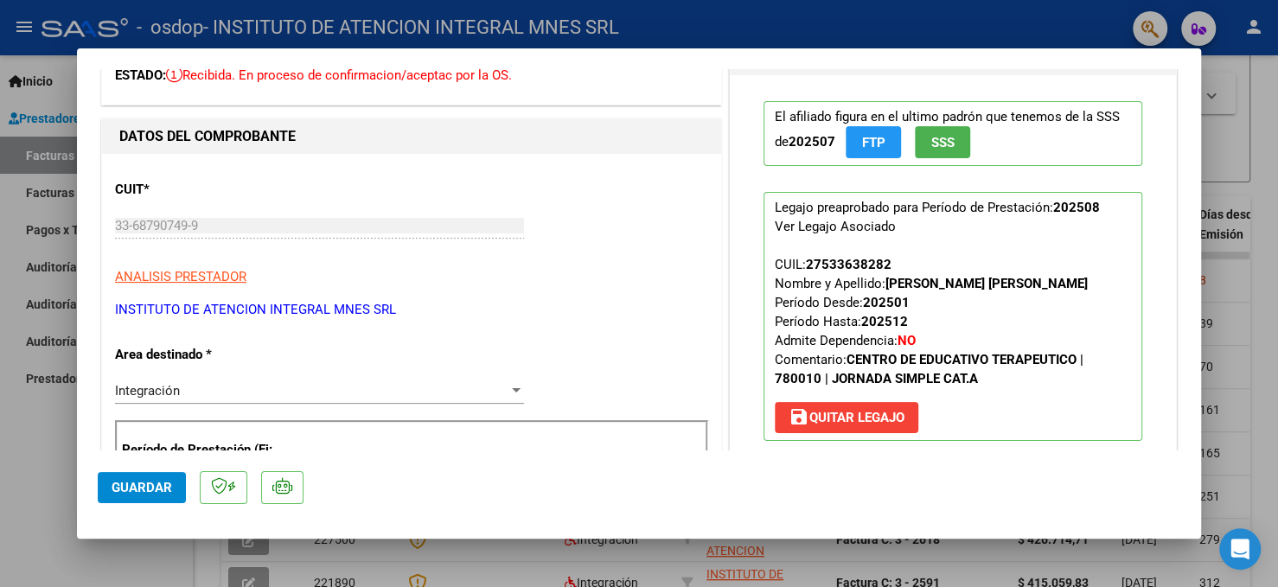
scroll to position [0, 0]
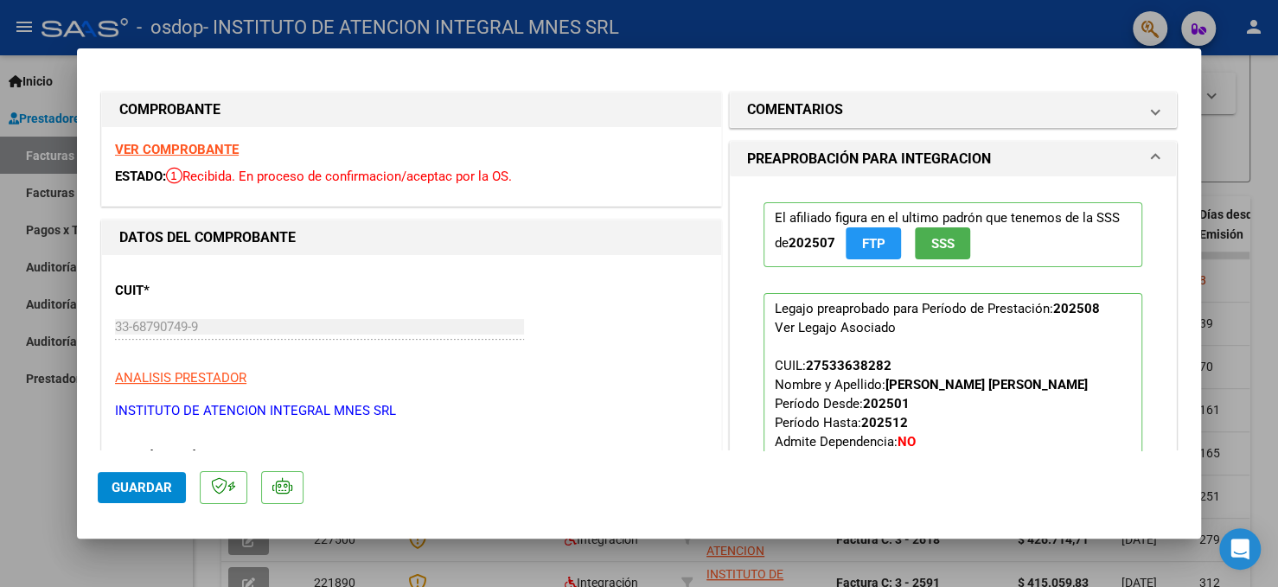
click at [27, 457] on div at bounding box center [639, 293] width 1278 height 587
type input "$ 0,00"
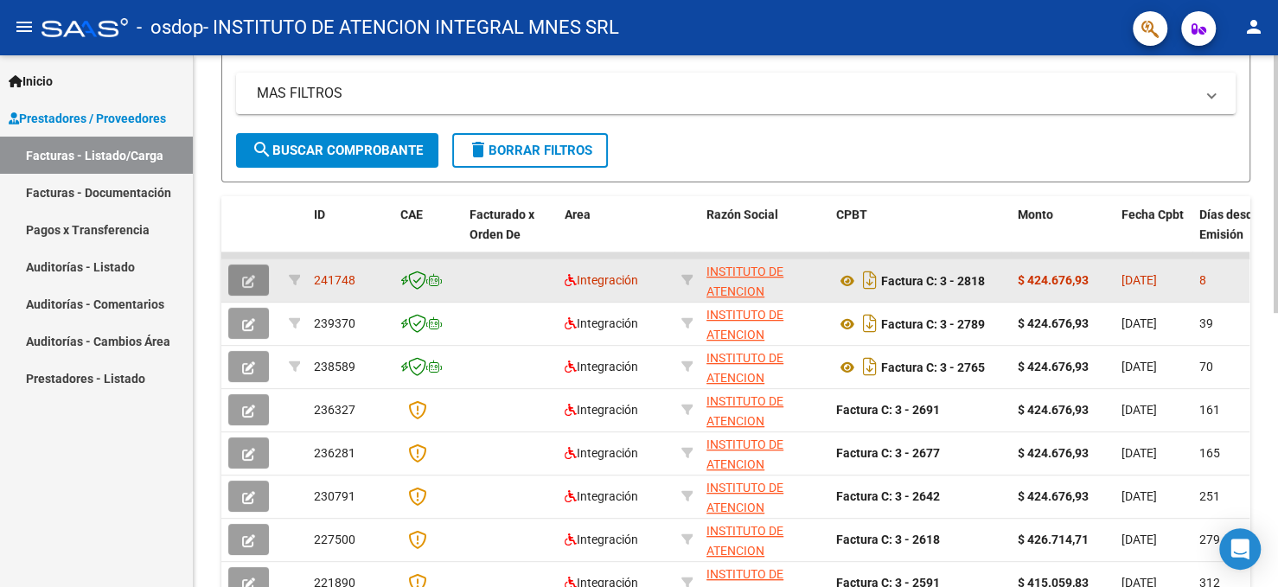
click at [249, 272] on span "button" at bounding box center [248, 280] width 13 height 16
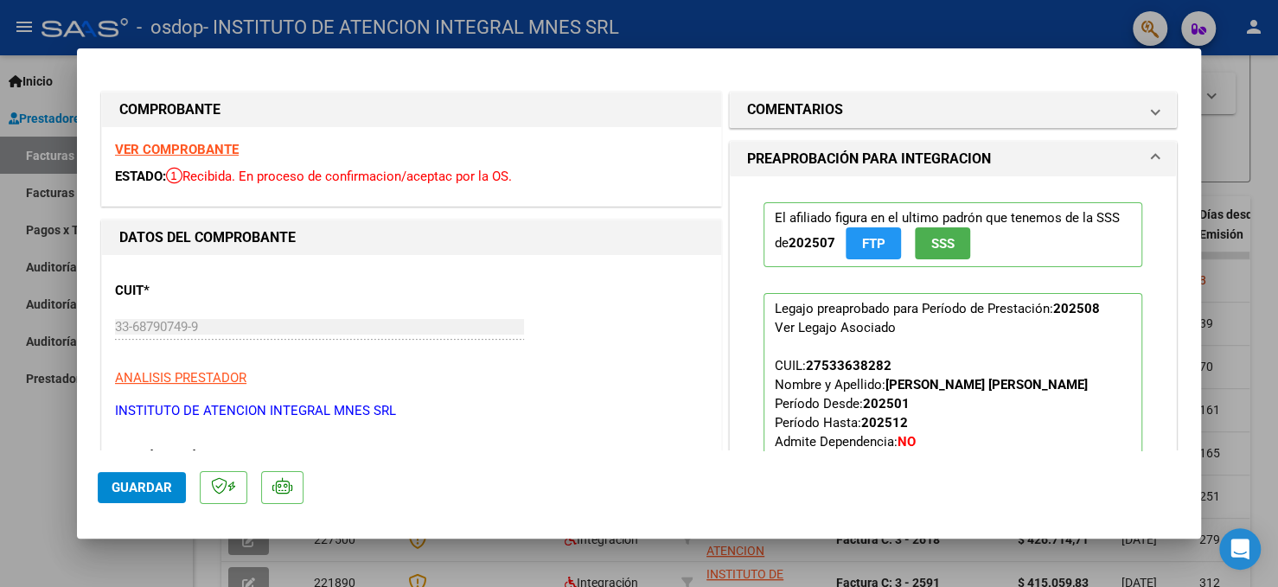
click at [1268, 208] on div at bounding box center [639, 293] width 1278 height 587
type input "$ 0,00"
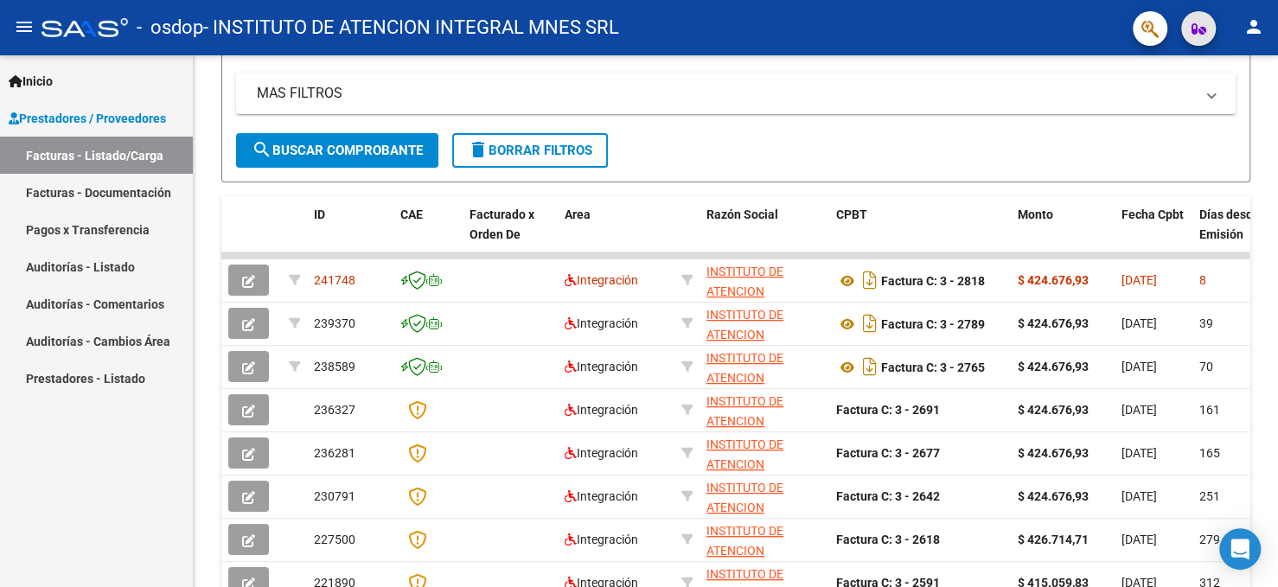
click at [1196, 28] on icon "button" at bounding box center [1198, 28] width 15 height 13
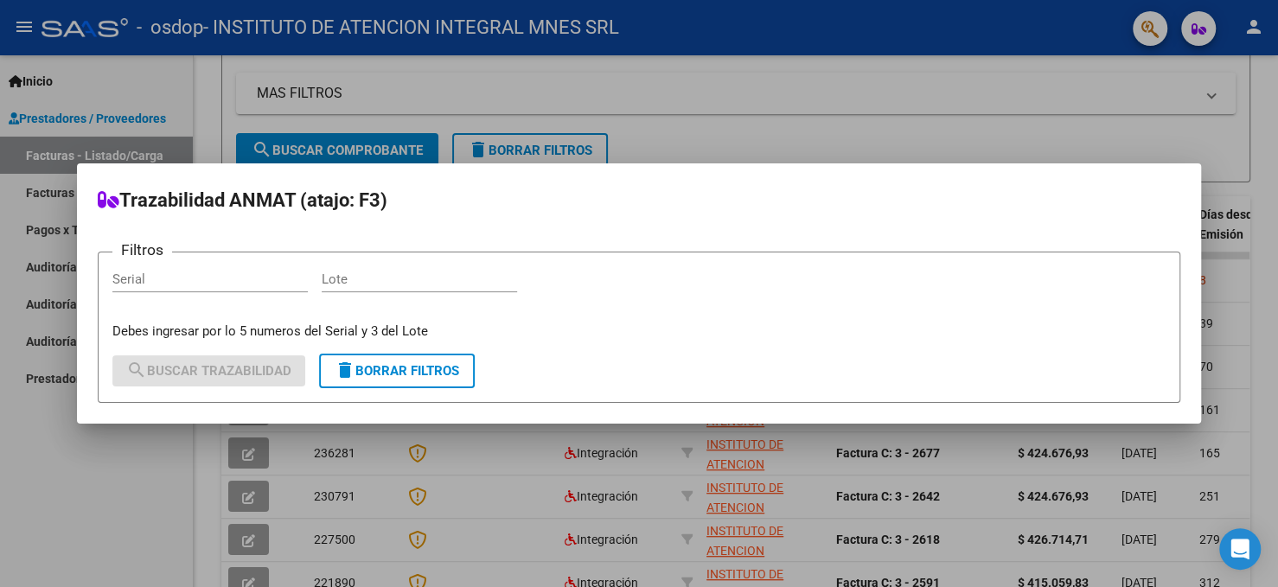
click at [1087, 22] on div at bounding box center [639, 293] width 1278 height 587
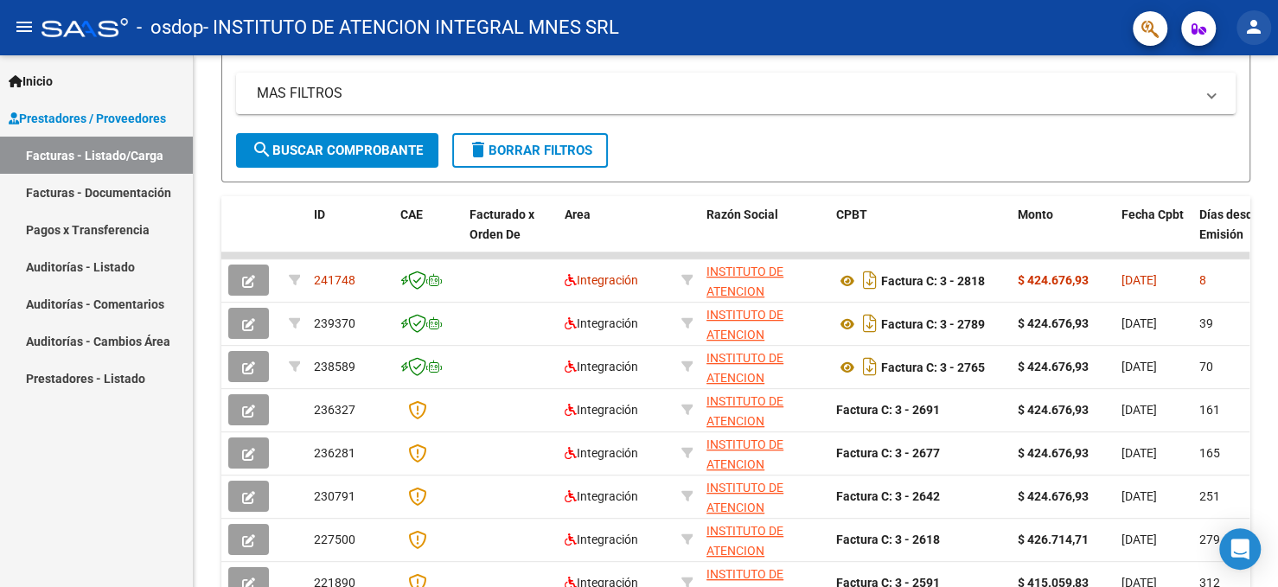
click at [1256, 28] on mat-icon "person" at bounding box center [1253, 26] width 21 height 21
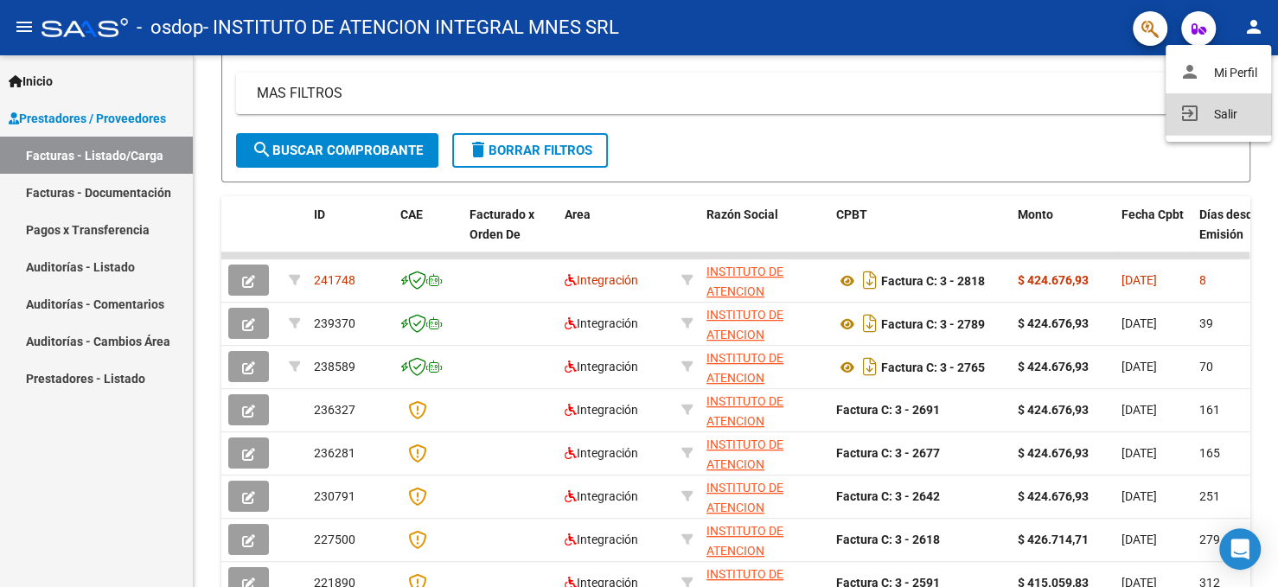
click at [1229, 117] on button "exit_to_app Salir" at bounding box center [1217, 113] width 105 height 41
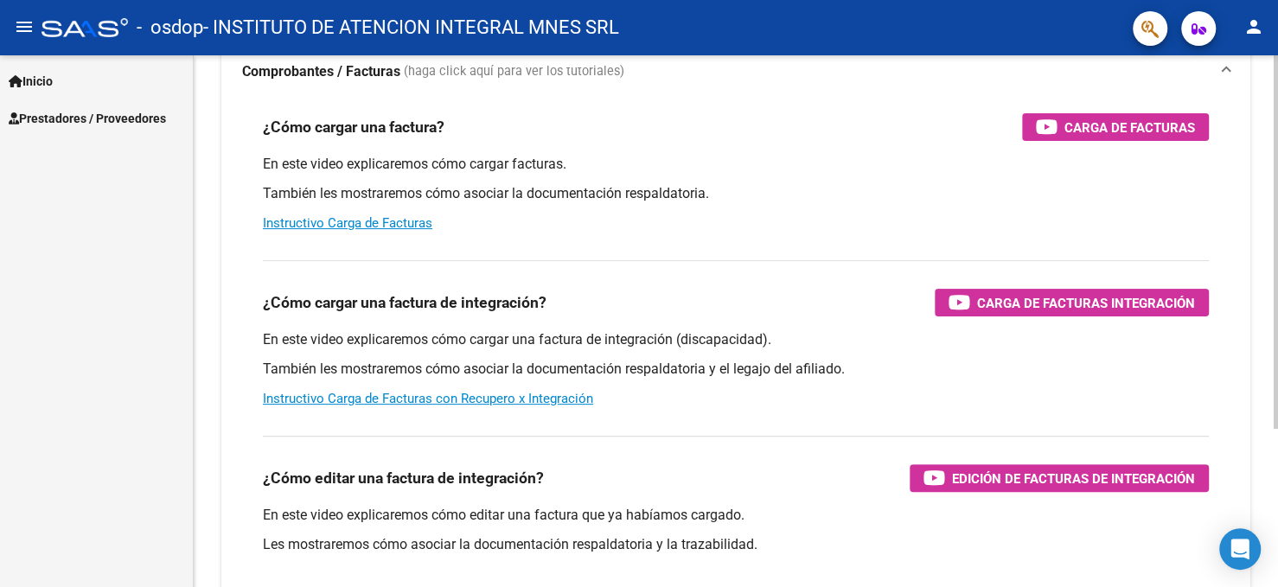
scroll to position [225, 0]
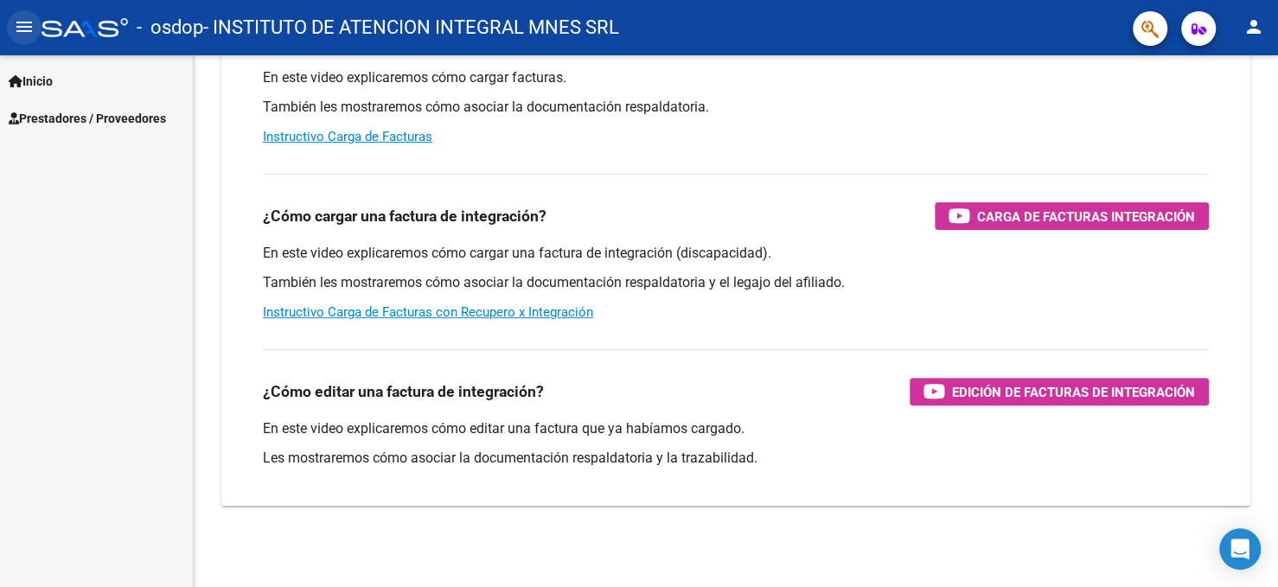
click at [26, 22] on mat-icon "menu" at bounding box center [24, 26] width 21 height 21
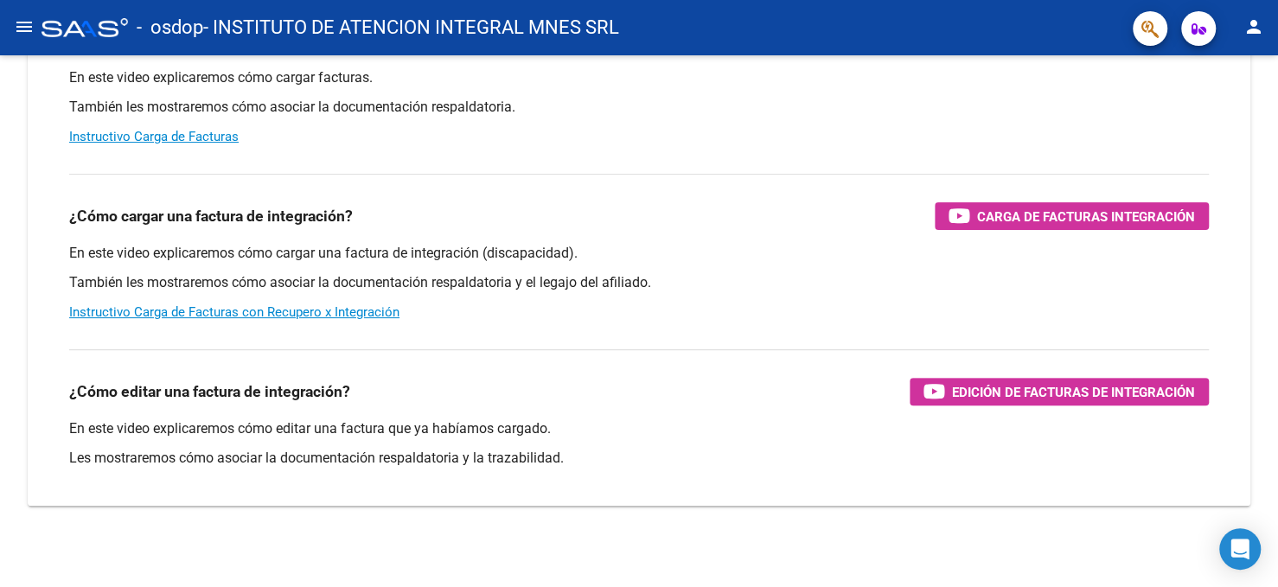
click at [22, 26] on mat-icon "menu" at bounding box center [24, 26] width 21 height 21
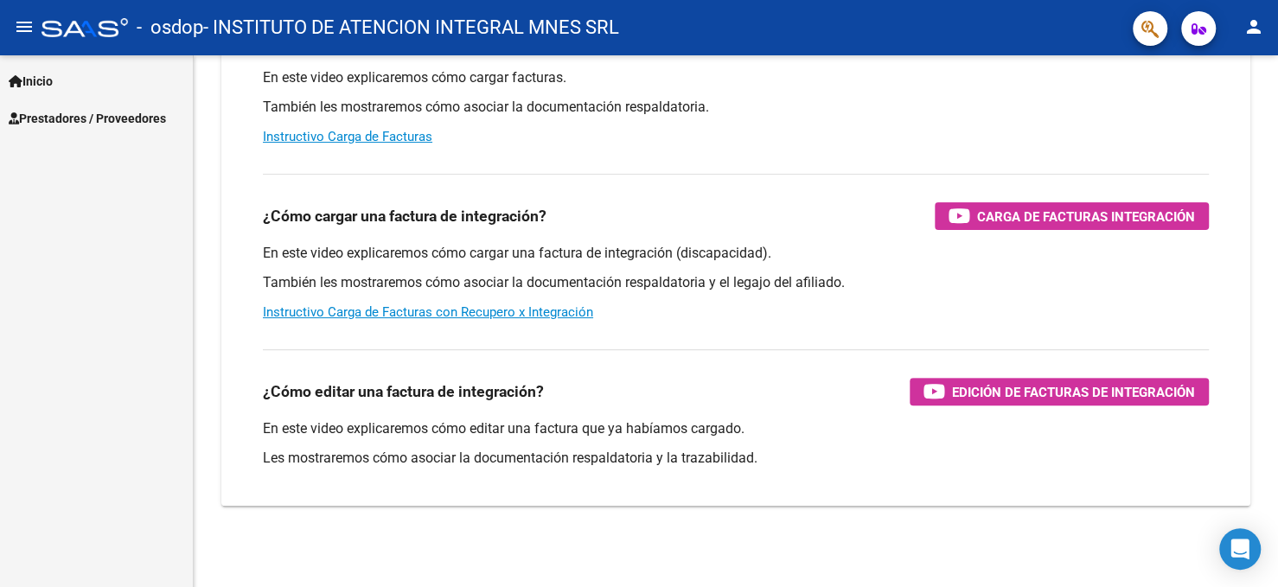
click at [36, 84] on span "Inicio" at bounding box center [31, 81] width 44 height 19
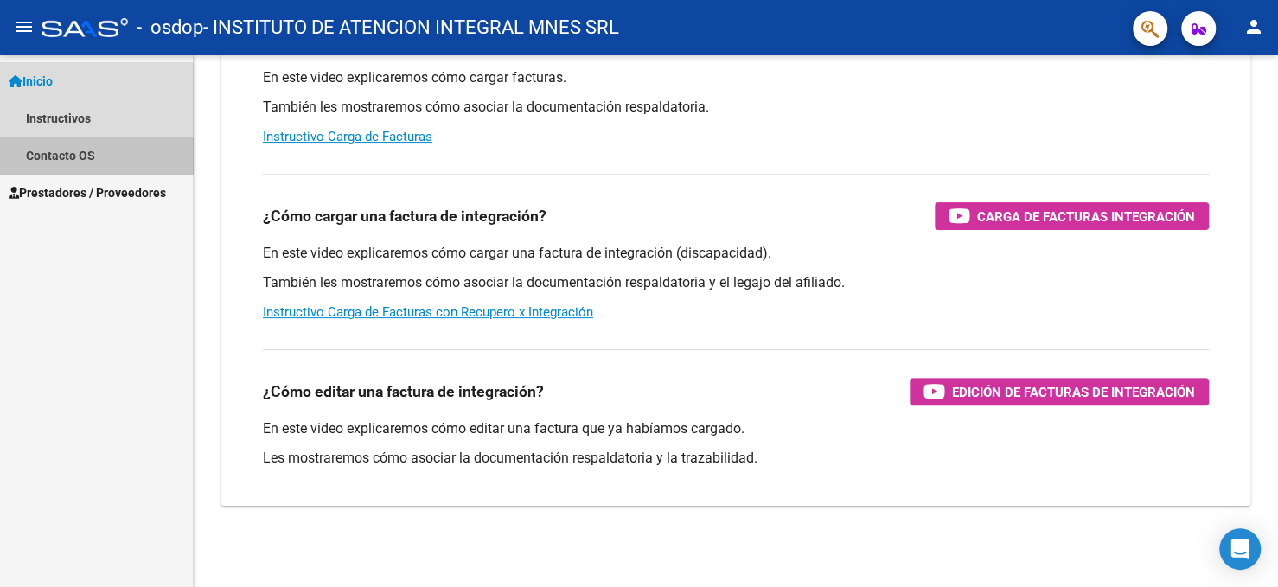
click at [66, 150] on link "Contacto OS" at bounding box center [96, 155] width 193 height 37
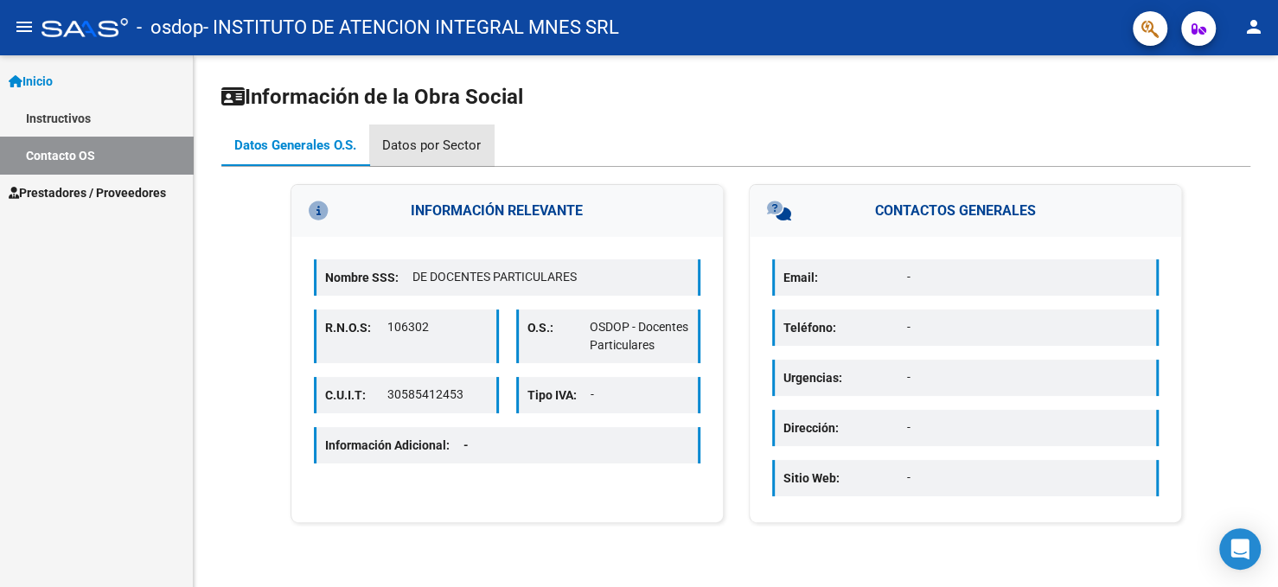
click at [432, 148] on div "Datos por Sector" at bounding box center [431, 145] width 99 height 19
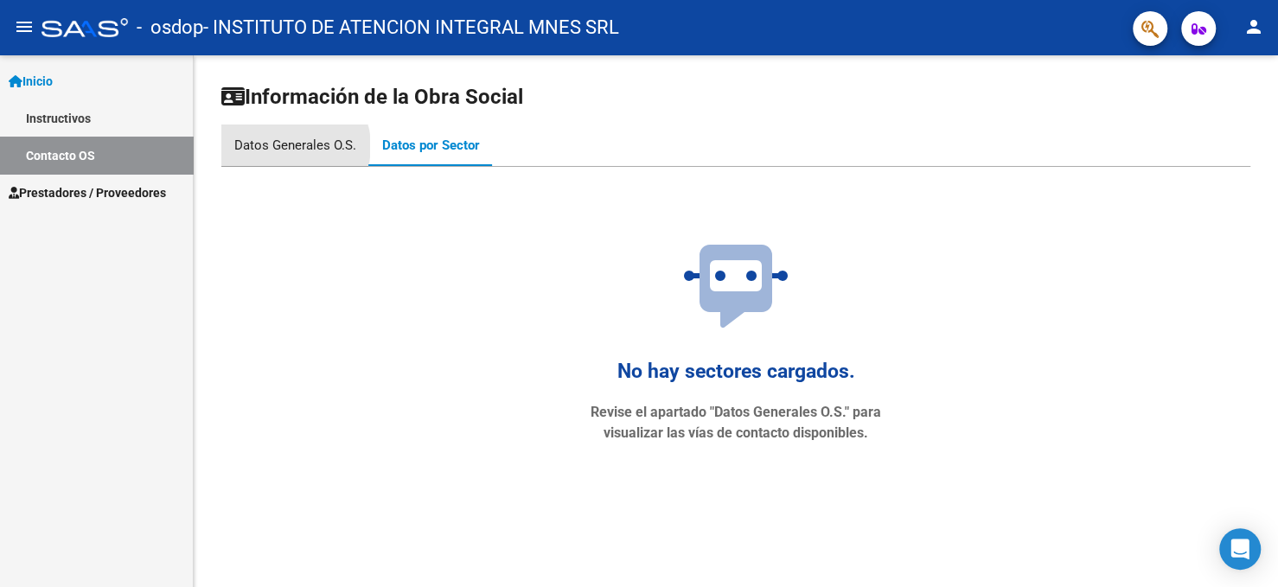
click at [290, 146] on div "Datos Generales O.S." at bounding box center [295, 145] width 122 height 19
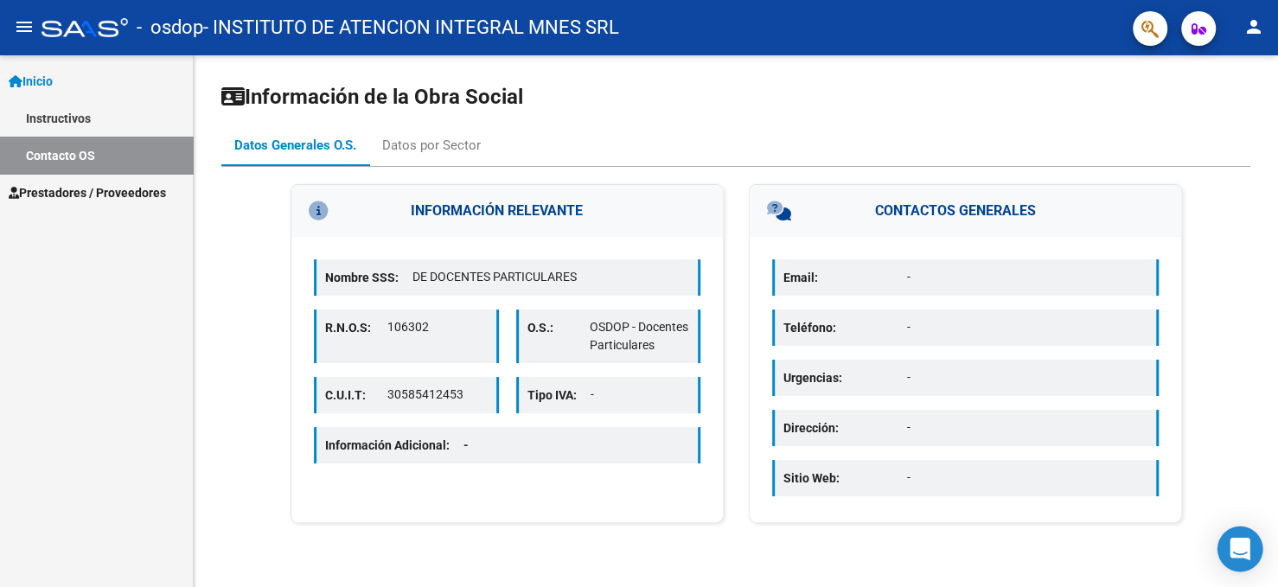
click at [1244, 552] on icon "Open Intercom Messenger" at bounding box center [1239, 549] width 22 height 22
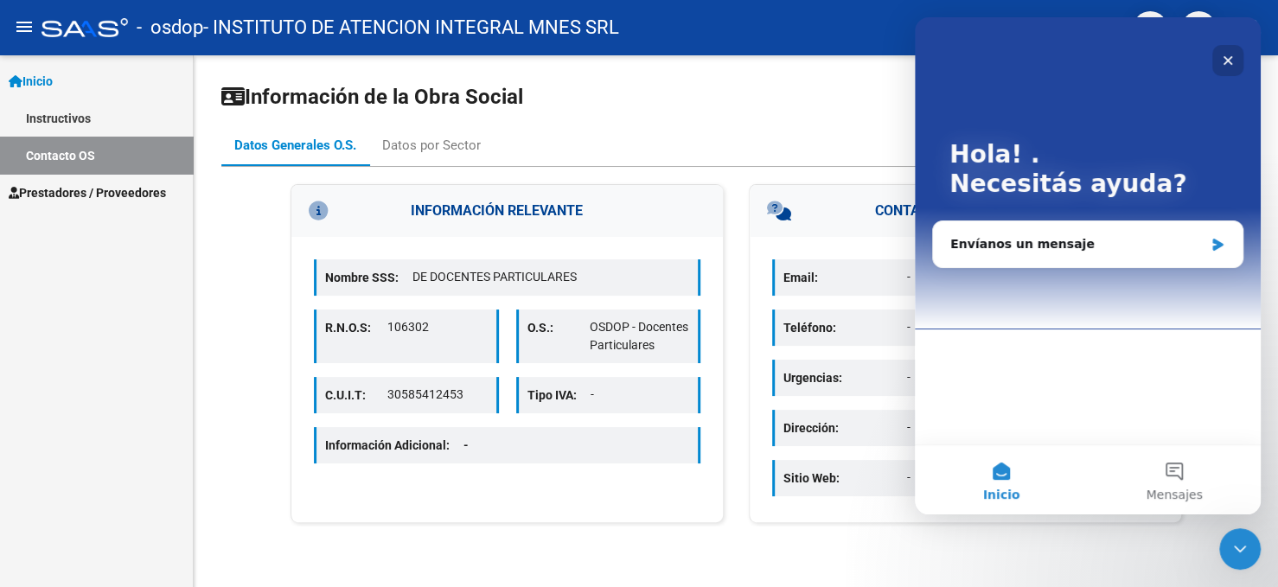
click at [1231, 59] on icon "Cerrar" at bounding box center [1228, 61] width 14 height 14
